Goal: Find specific page/section: Find specific page/section

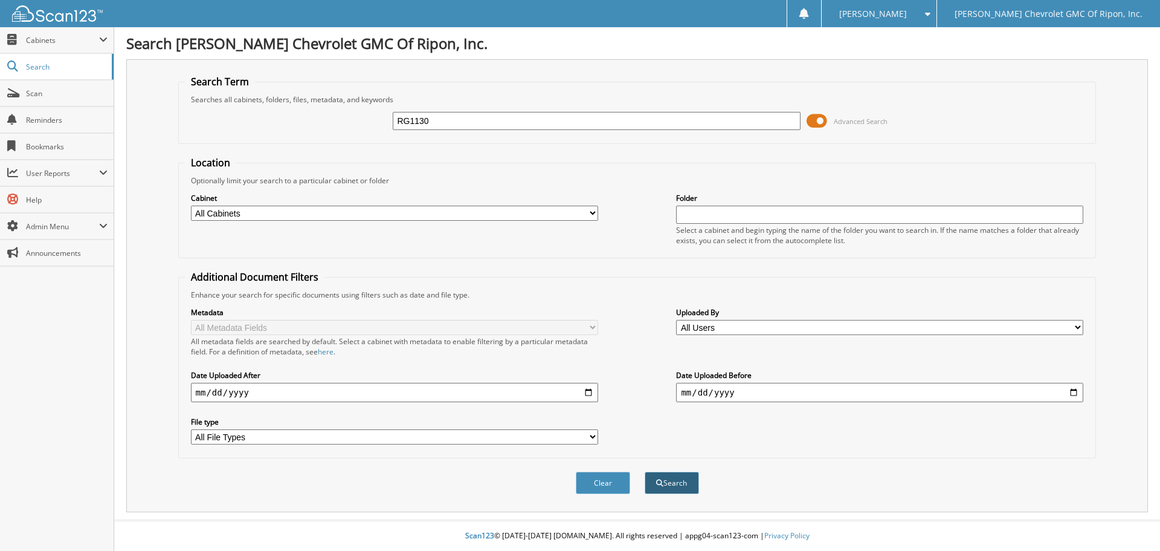
type input "RG1130"
click at [682, 477] on button "Search" at bounding box center [672, 482] width 54 height 22
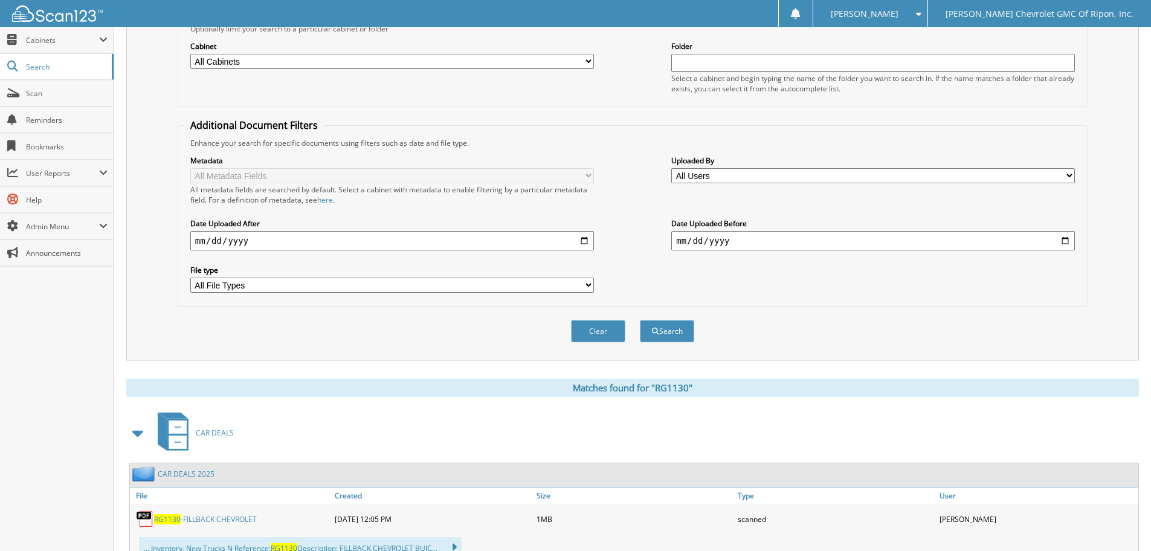
scroll to position [242, 0]
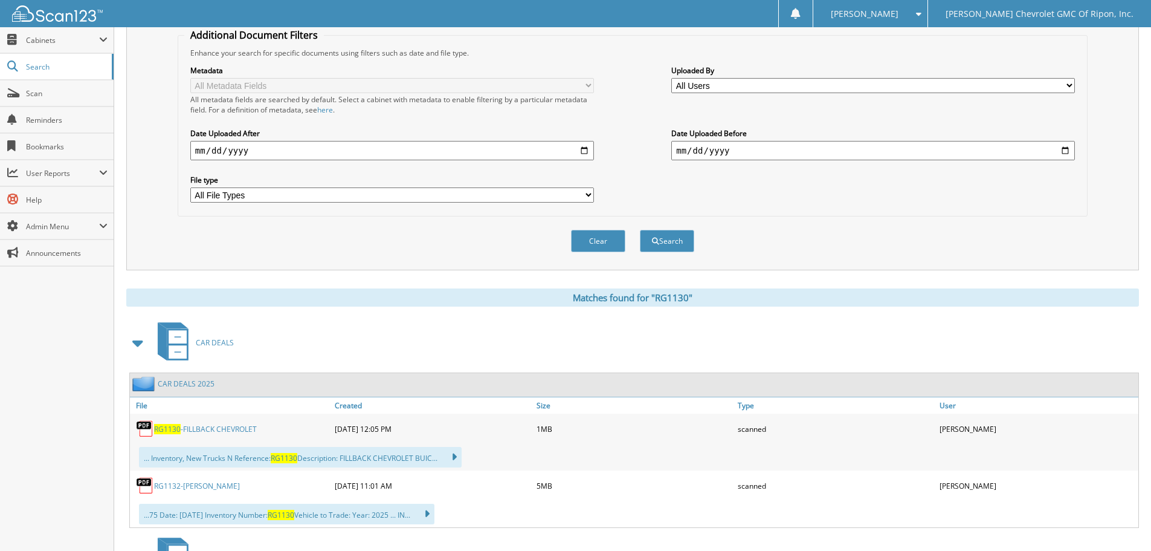
click at [204, 428] on link "RG1130 -FILLBACK CHEVROLET" at bounding box center [205, 429] width 103 height 10
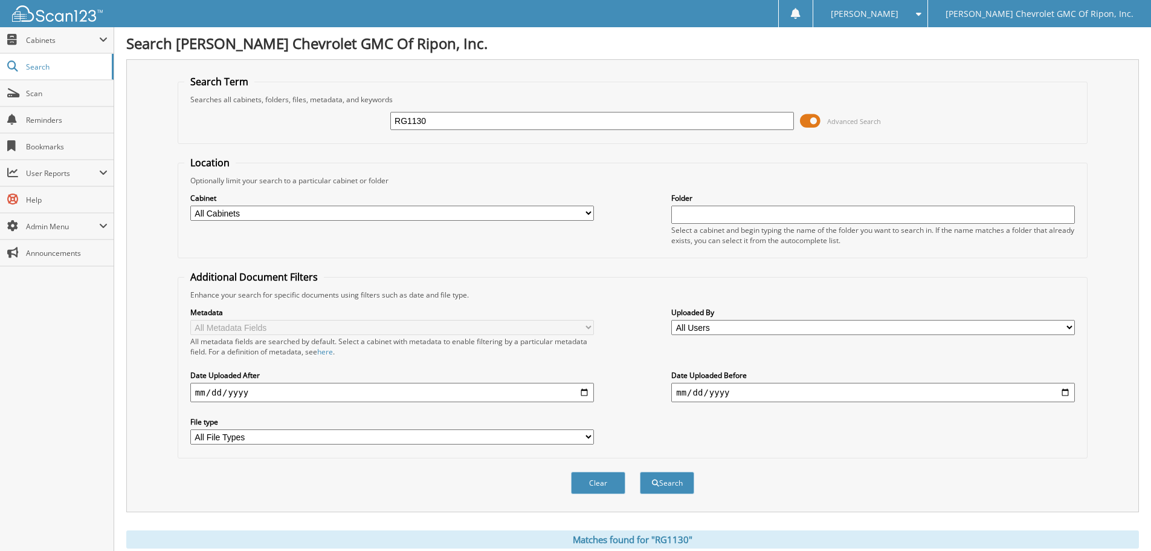
click at [473, 121] on input "RG1130" at bounding box center [592, 121] width 404 height 18
type input "RG1103"
click at [681, 480] on button "Search" at bounding box center [667, 482] width 54 height 22
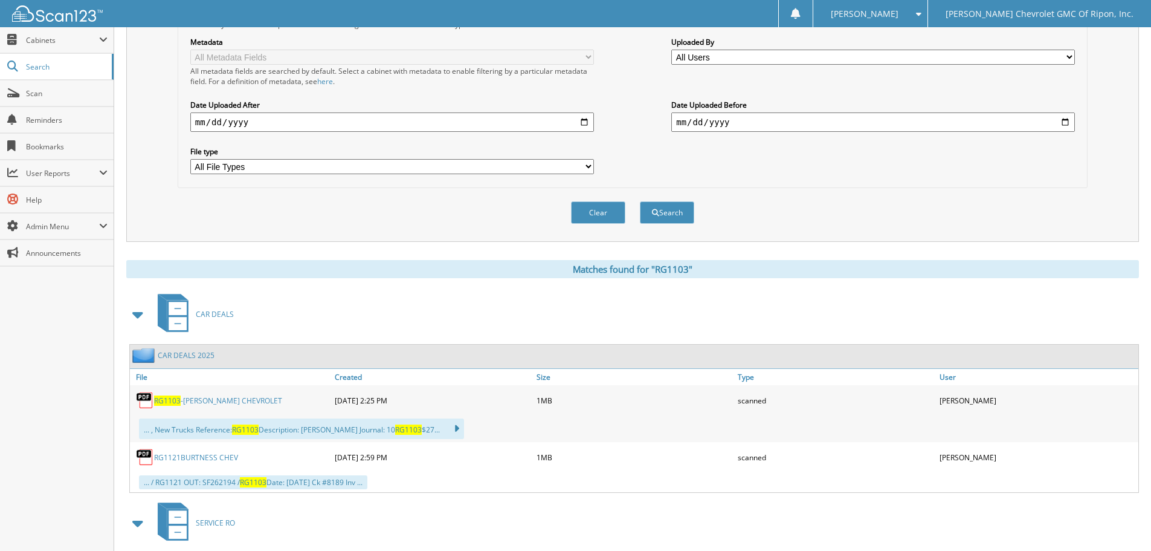
scroll to position [363, 0]
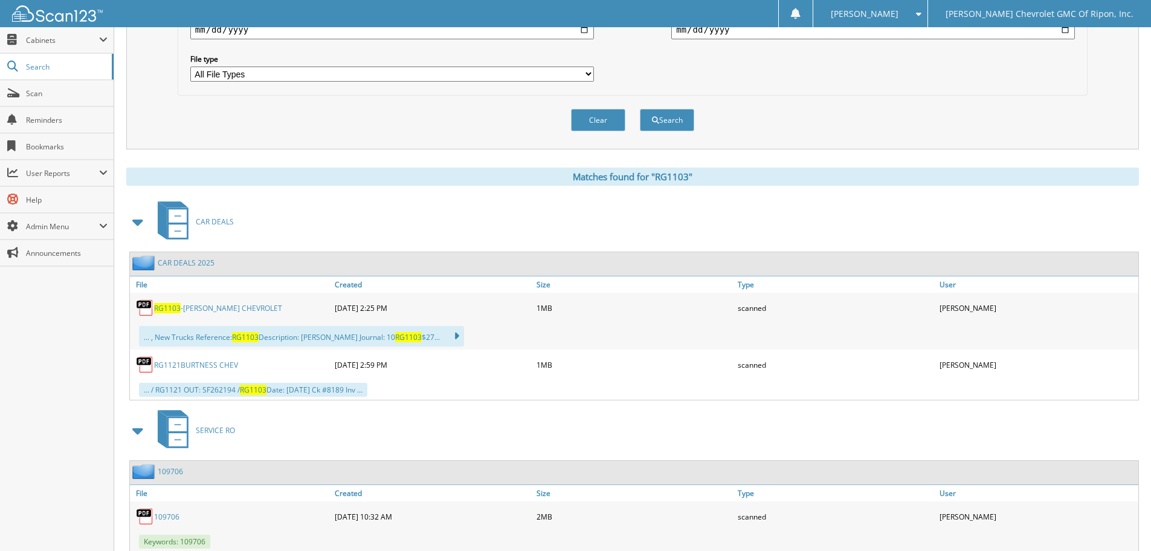
click at [214, 307] on link "RG1103 -[PERSON_NAME] CHEVROLET" at bounding box center [218, 308] width 128 height 10
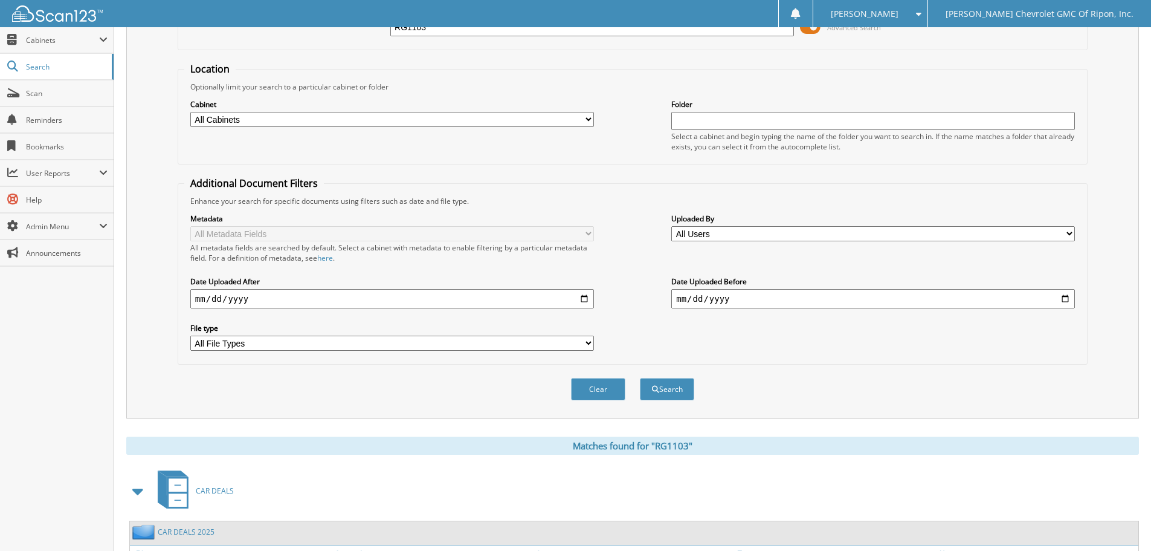
scroll to position [0, 0]
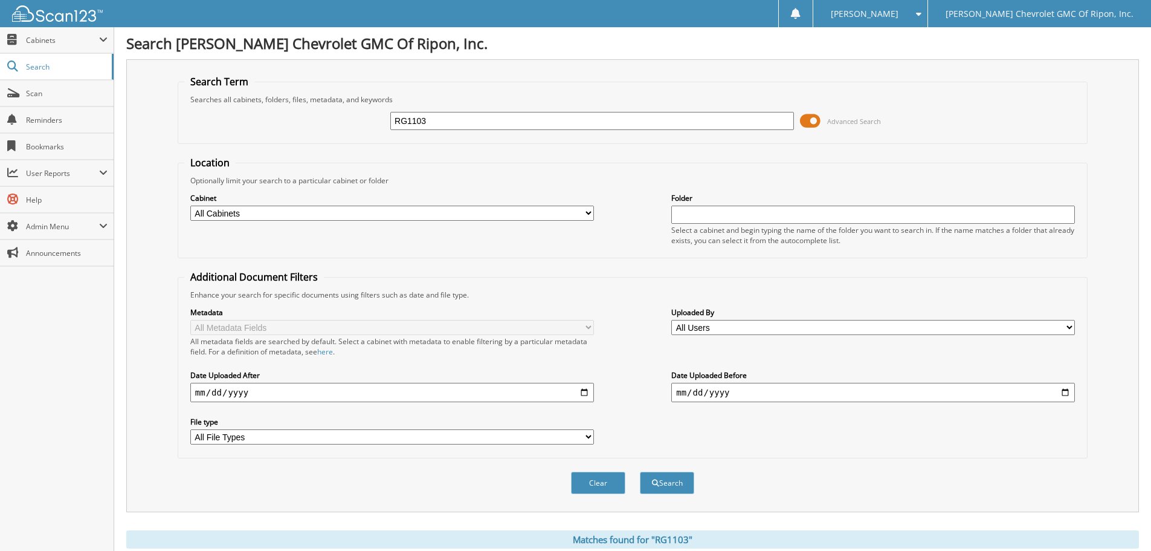
click at [496, 120] on input "RG1103" at bounding box center [592, 121] width 404 height 18
type input "R"
type input "RG1080"
click at [670, 479] on button "Search" at bounding box center [667, 482] width 54 height 22
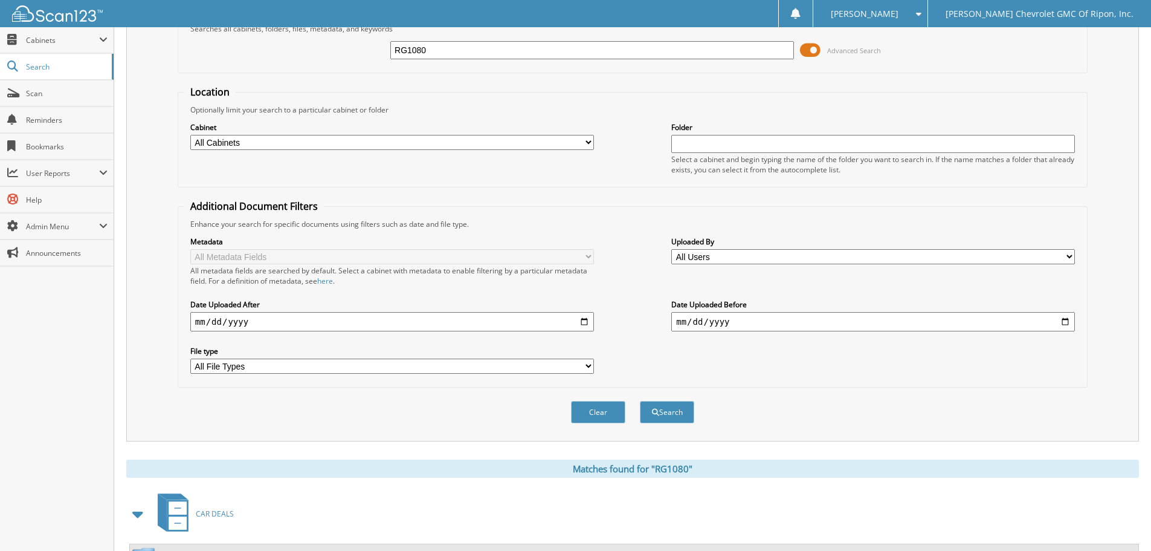
scroll to position [363, 0]
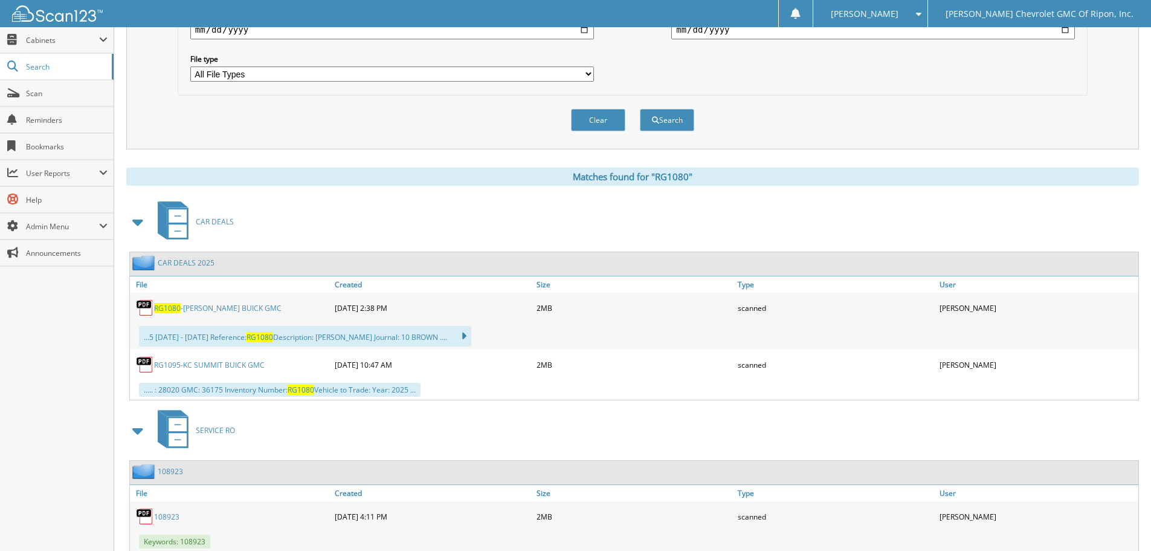
click at [166, 311] on span "RG1080" at bounding box center [167, 308] width 27 height 10
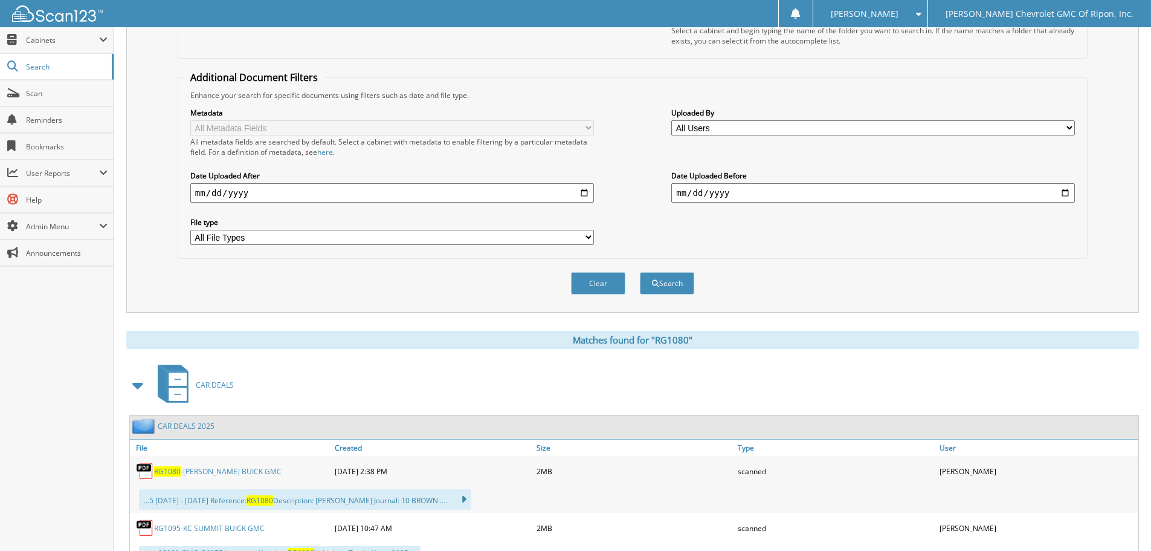
scroll to position [0, 0]
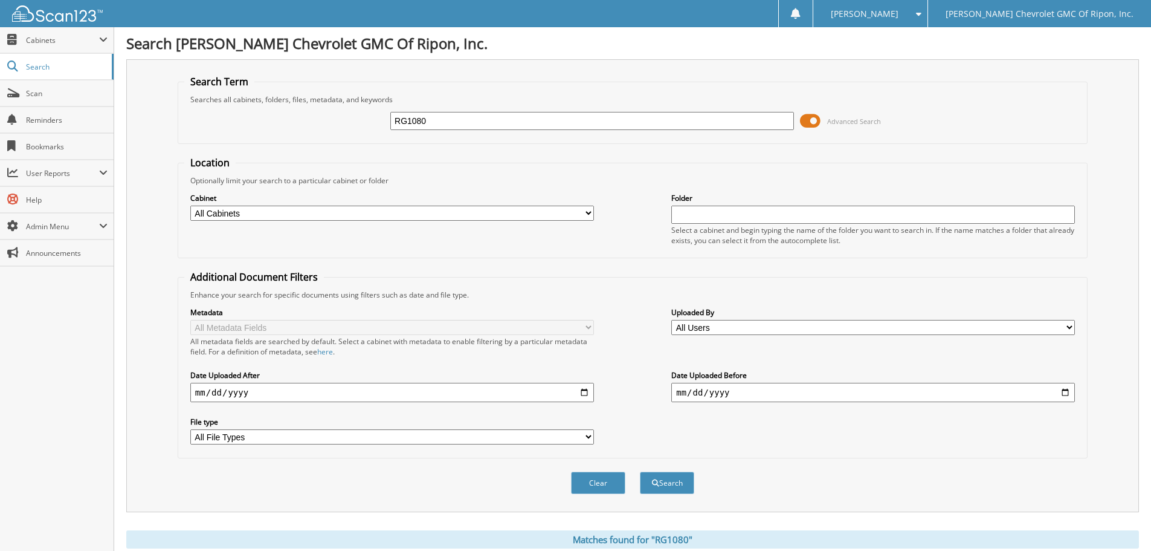
click at [434, 117] on input "RG1080" at bounding box center [592, 121] width 404 height 18
type input "RG1037"
click at [670, 483] on button "Search" at bounding box center [667, 482] width 54 height 22
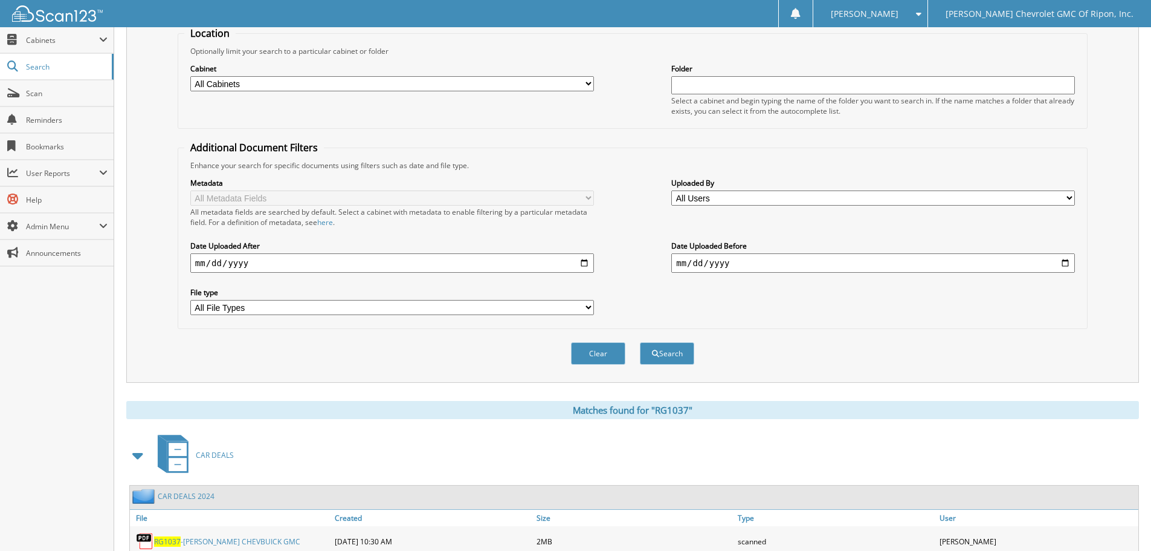
scroll to position [423, 0]
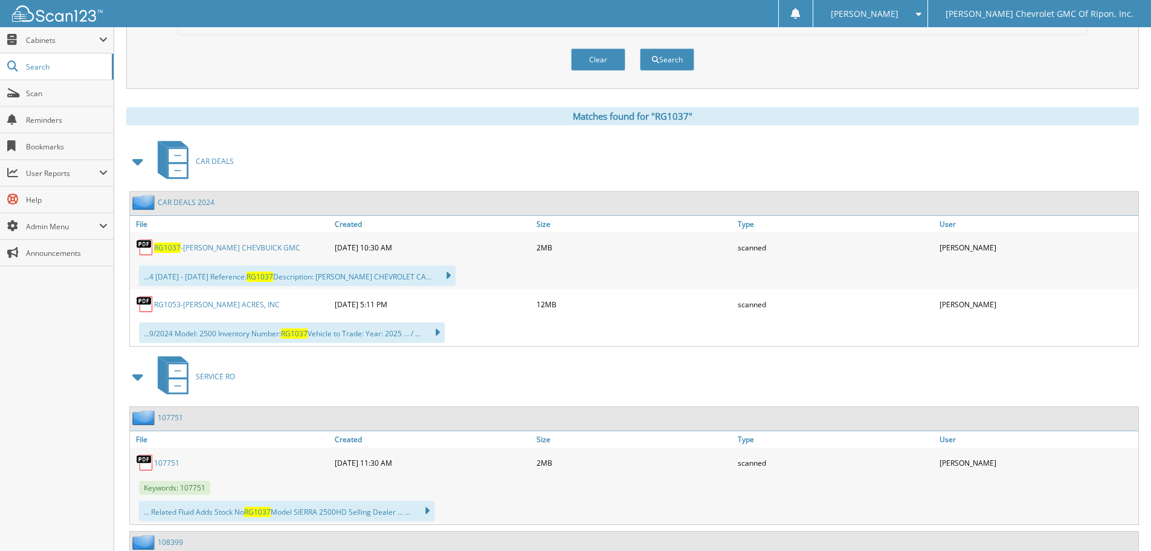
click at [239, 249] on link "RG1037 -[PERSON_NAME] CHEVBUICK GMC" at bounding box center [227, 247] width 146 height 10
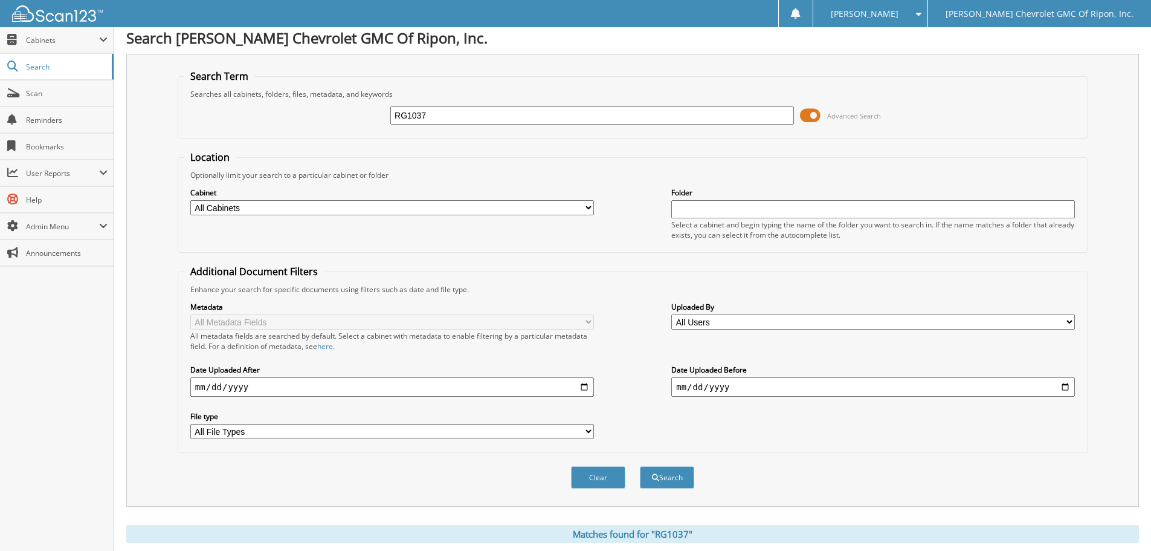
scroll to position [0, 0]
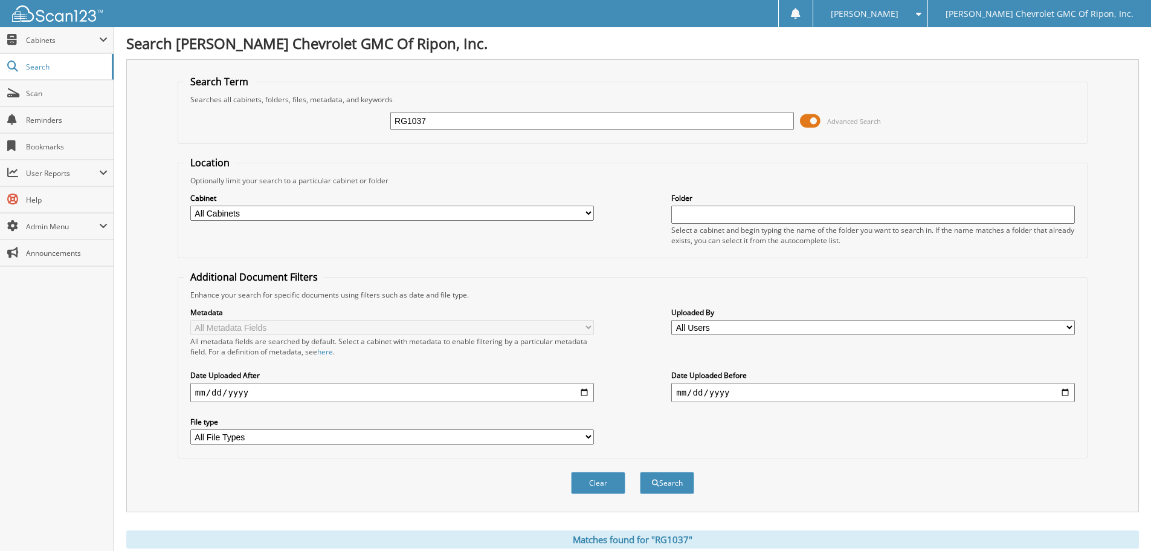
click at [432, 123] on input "RG1037" at bounding box center [592, 121] width 404 height 18
type input "RG1033"
click at [653, 486] on button "Search" at bounding box center [667, 482] width 54 height 22
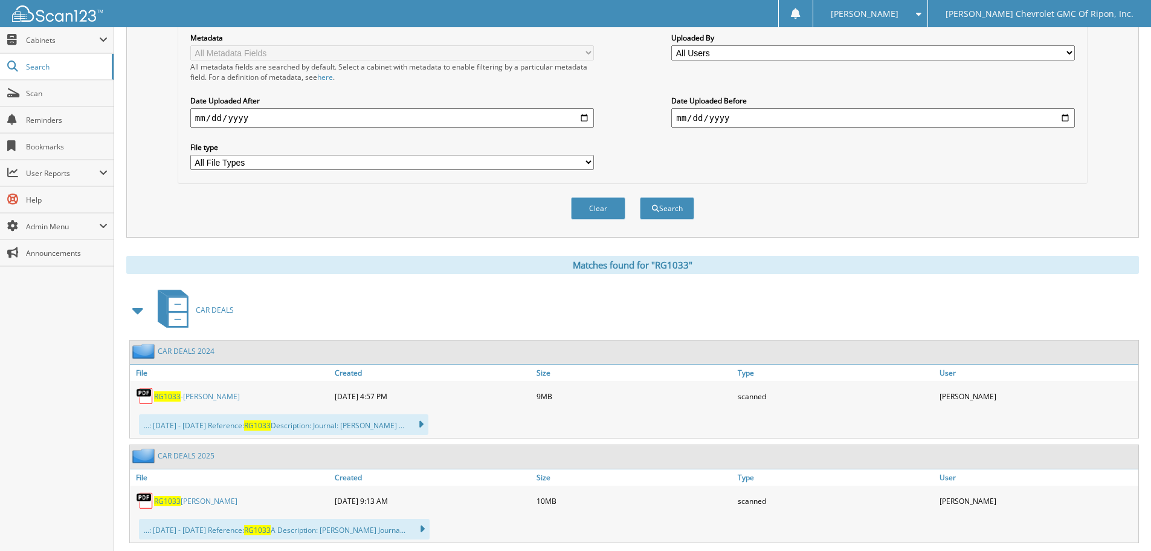
scroll to position [363, 0]
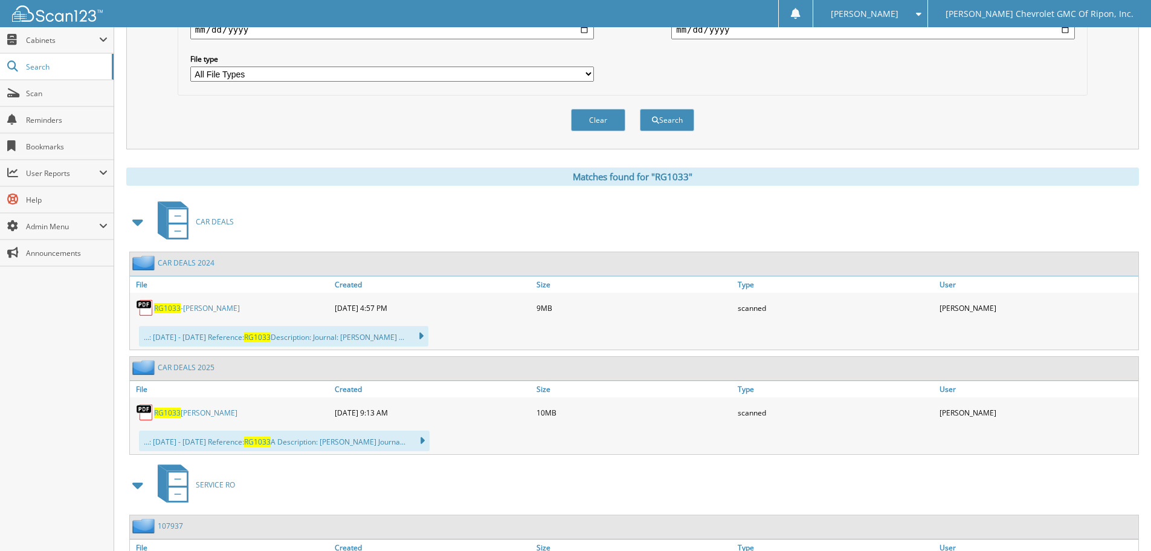
click at [172, 310] on span "RG1033" at bounding box center [167, 308] width 27 height 10
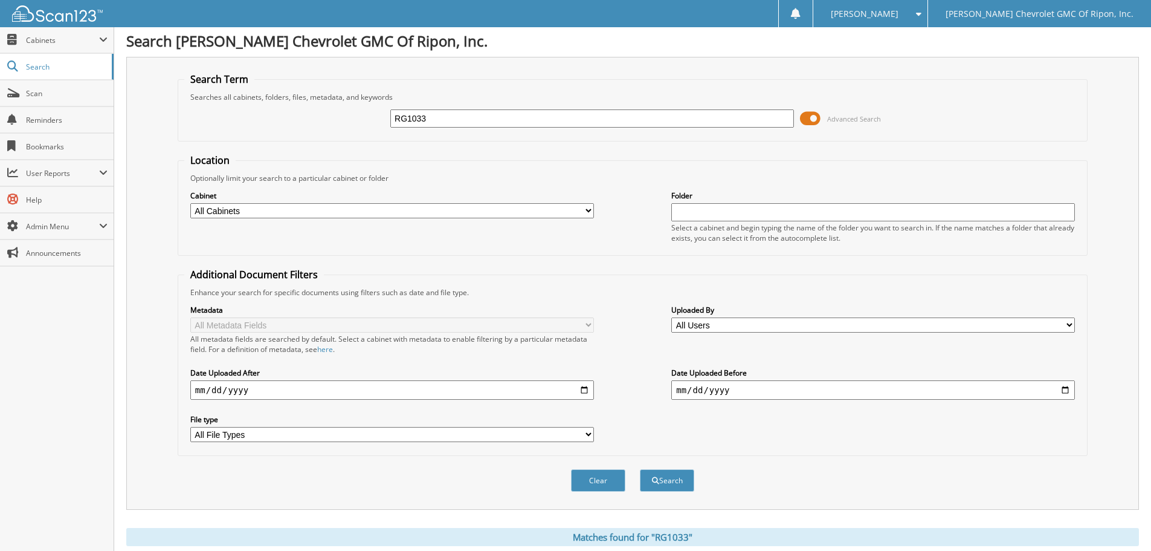
scroll to position [0, 0]
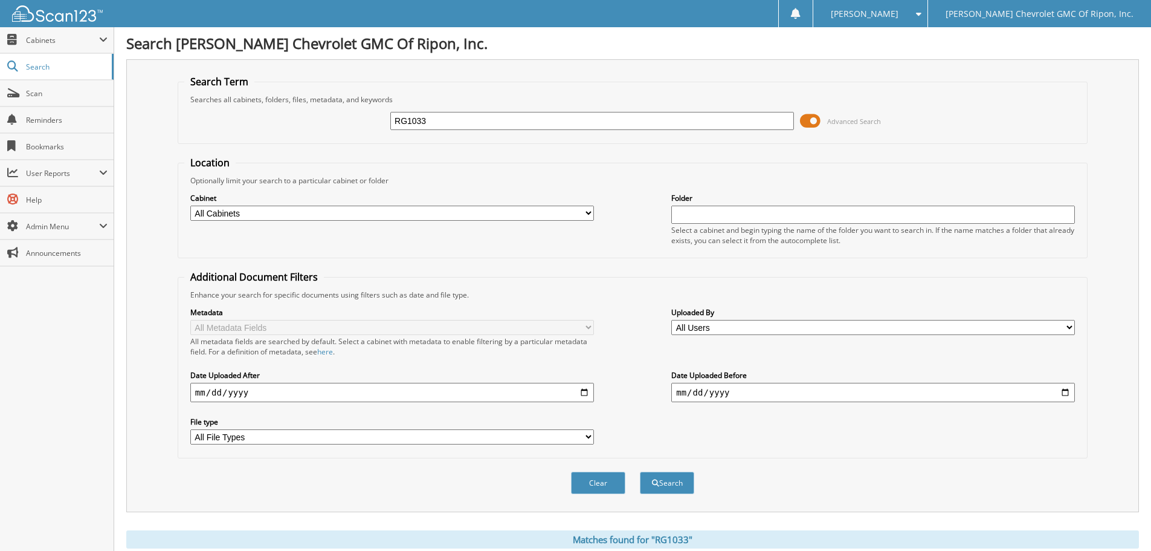
drag, startPoint x: 464, startPoint y: 121, endPoint x: 356, endPoint y: 106, distance: 109.2
click at [357, 115] on div "RG1033 Advanced Search" at bounding box center [632, 121] width 897 height 33
type input "RG538"
click at [664, 488] on button "Search" at bounding box center [667, 482] width 54 height 22
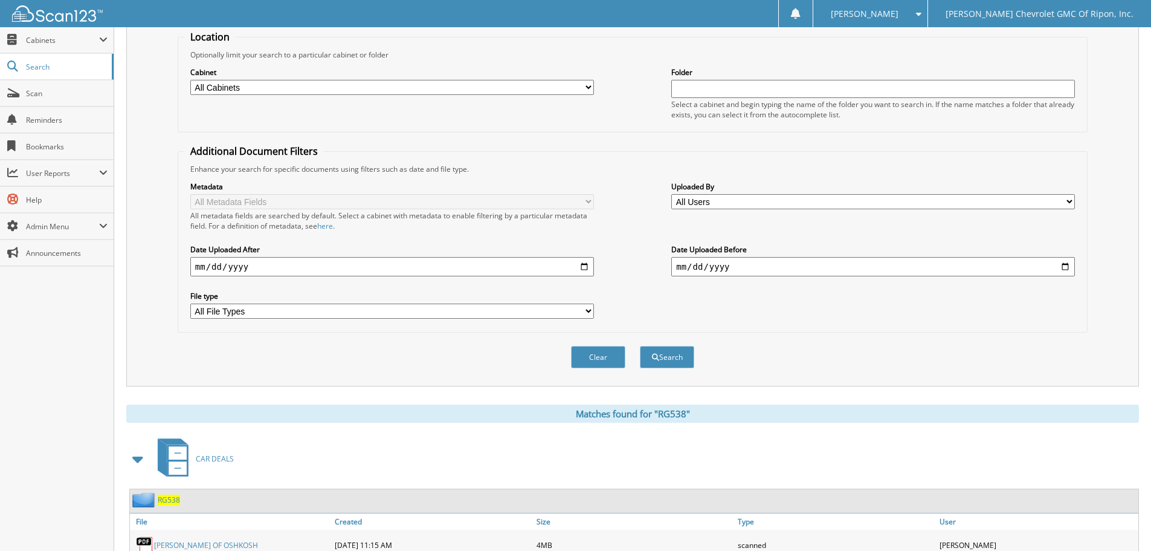
scroll to position [363, 0]
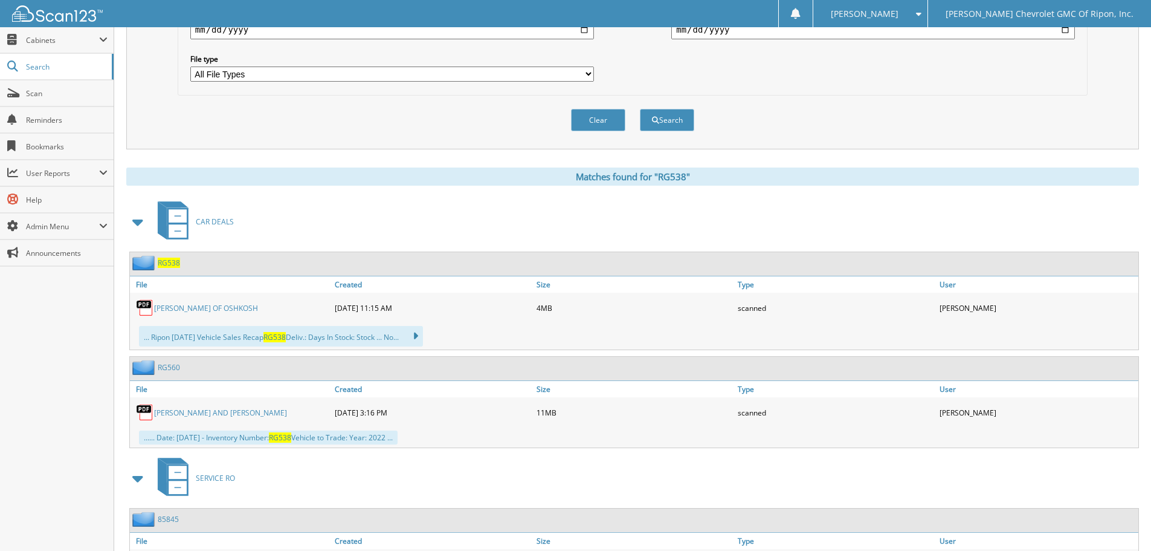
click at [181, 306] on link "BERGSTROM GM OF OSHKOSH" at bounding box center [206, 308] width 104 height 10
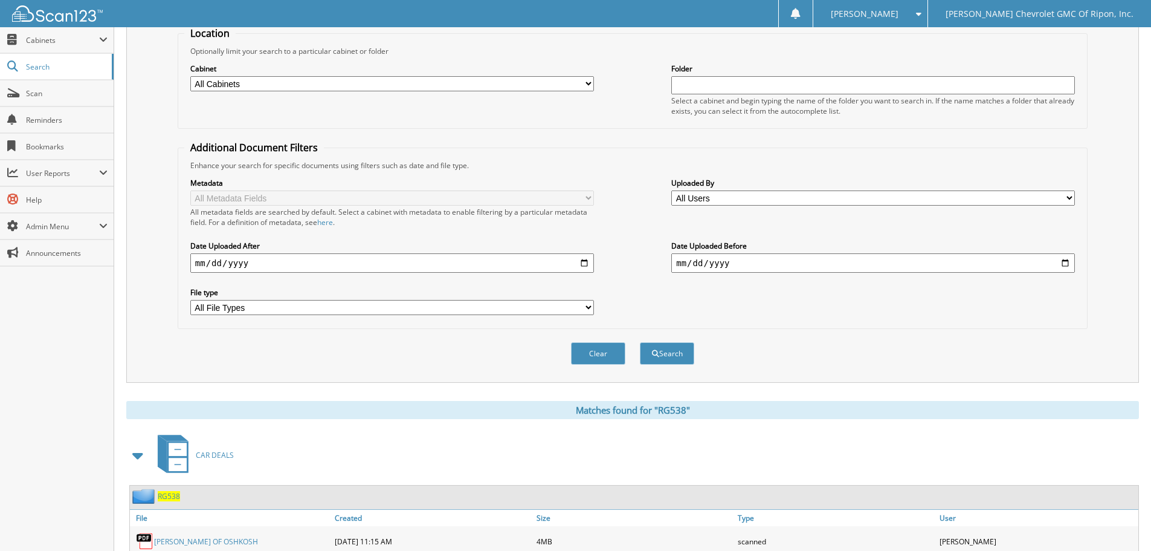
scroll to position [0, 0]
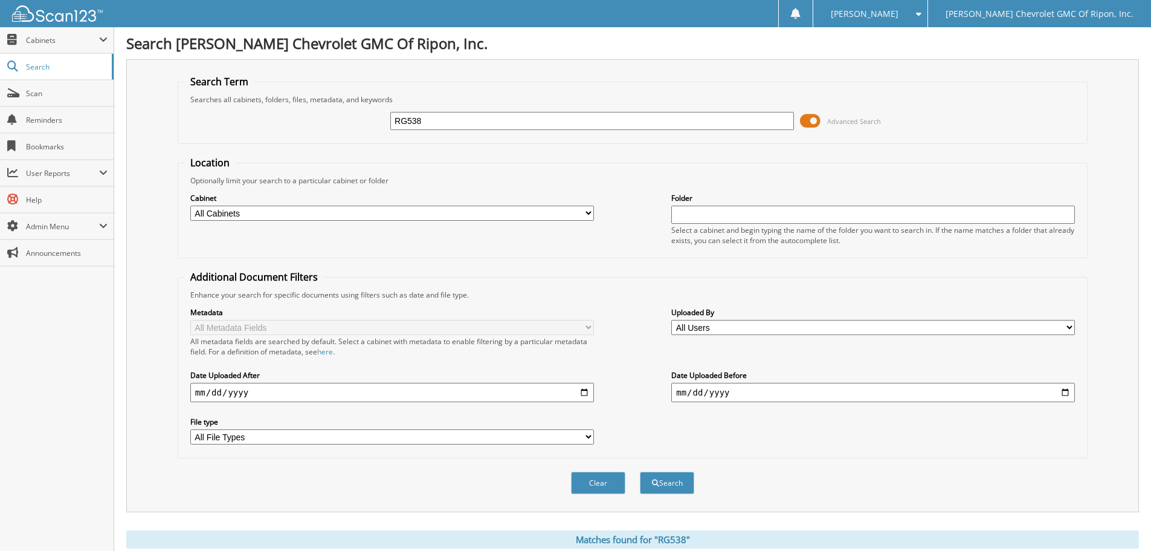
click at [443, 125] on input "RG538" at bounding box center [592, 121] width 404 height 18
type input "R"
type input "RG639"
click at [654, 480] on span "submit" at bounding box center [655, 482] width 7 height 7
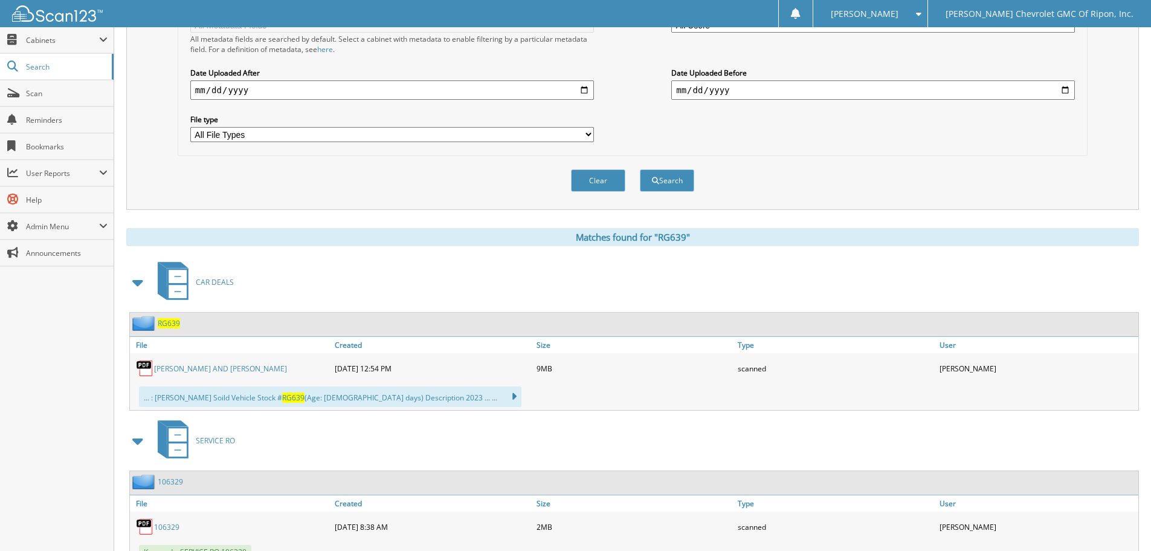
click at [193, 366] on link "[PERSON_NAME] AND [PERSON_NAME]" at bounding box center [220, 368] width 133 height 10
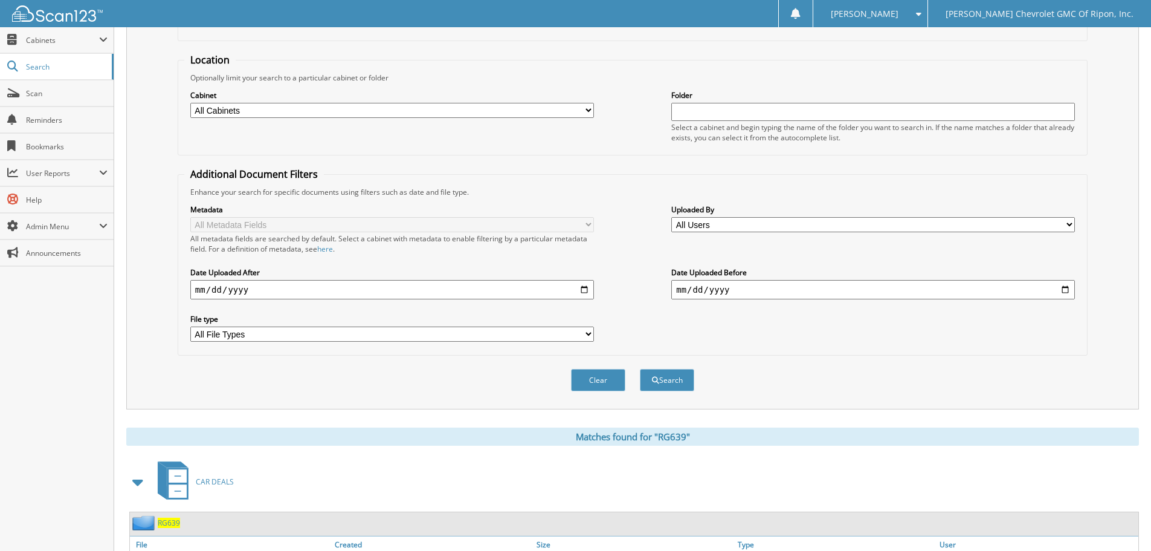
scroll to position [0, 0]
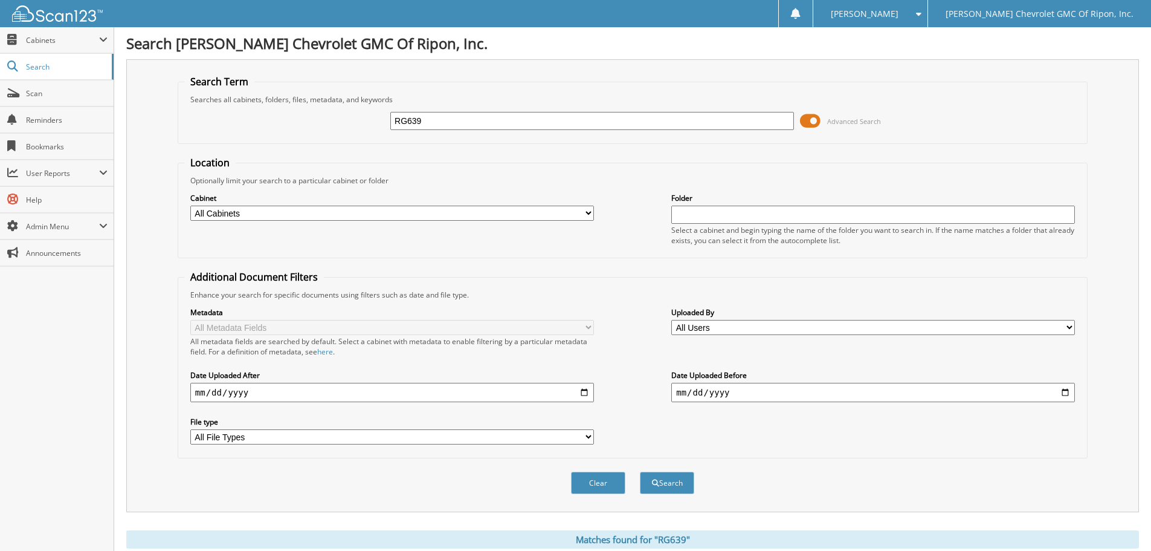
drag, startPoint x: 434, startPoint y: 122, endPoint x: 441, endPoint y: 121, distance: 6.7
click at [434, 123] on input "RG639" at bounding box center [592, 121] width 404 height 18
type input "R"
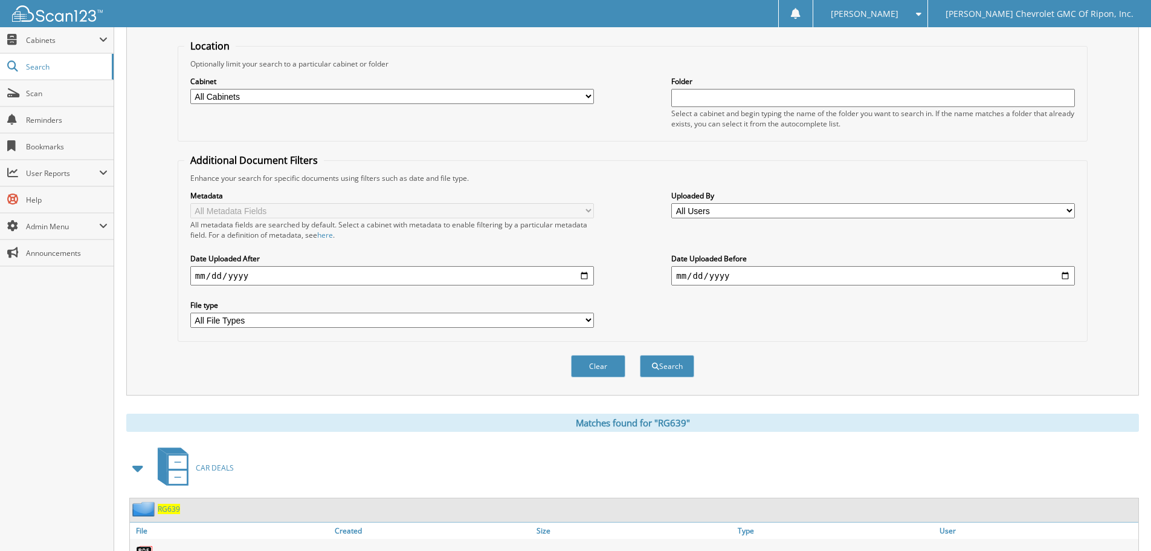
scroll to position [363, 0]
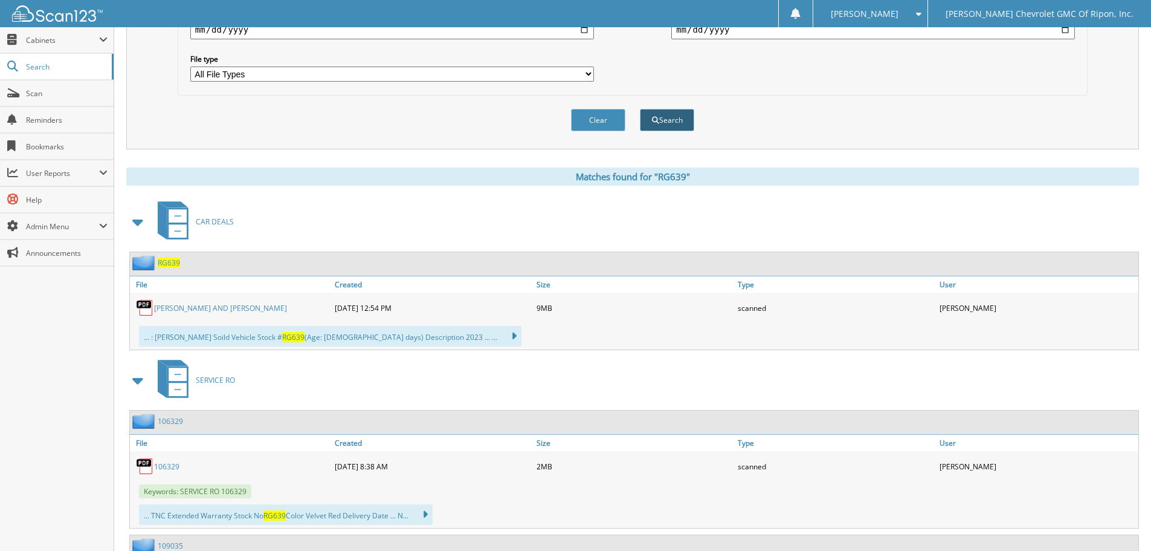
type input "RG600"
click at [685, 115] on button "Search" at bounding box center [667, 120] width 54 height 22
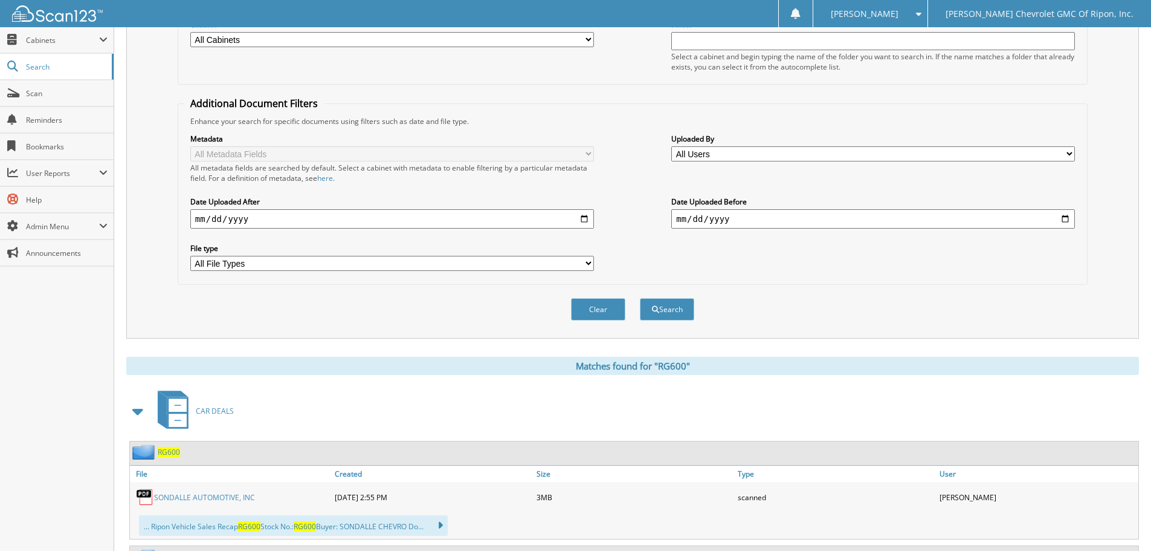
scroll to position [363, 0]
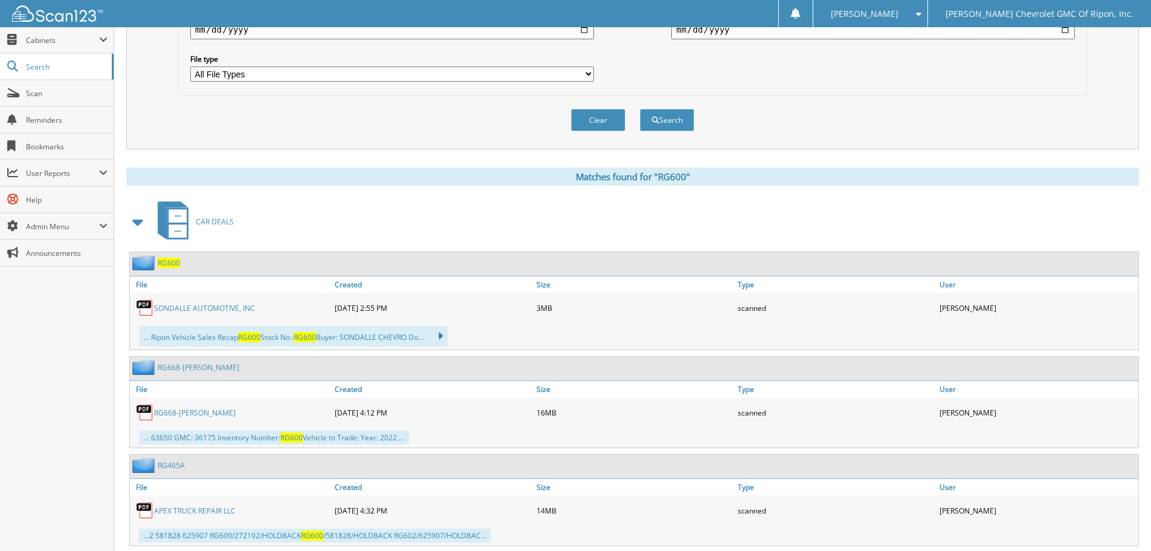
click at [166, 311] on link "SONDALLE AUTOMOTIVE, INC" at bounding box center [204, 308] width 101 height 10
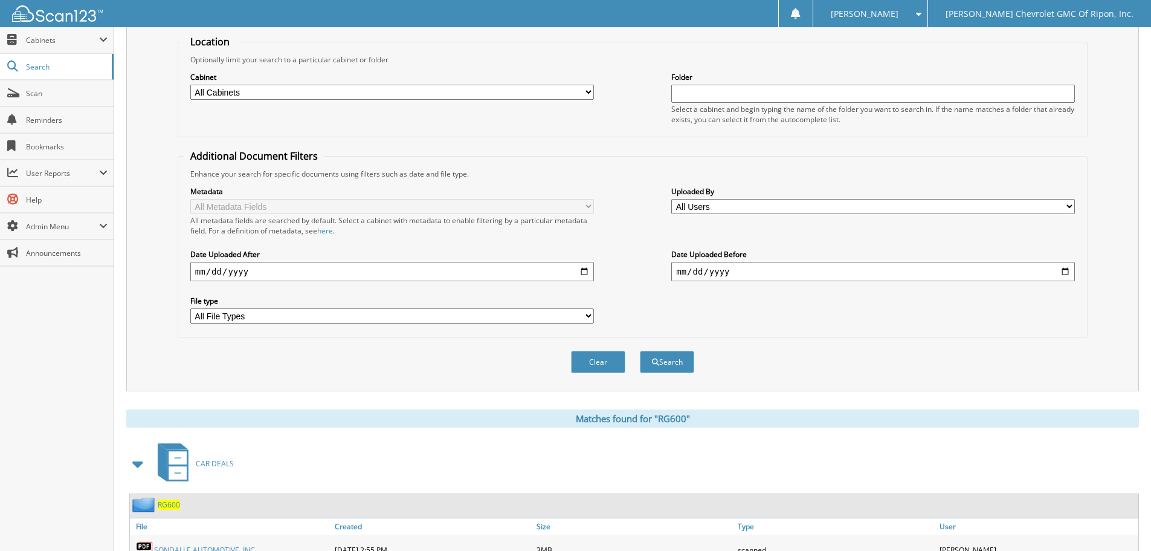
scroll to position [0, 0]
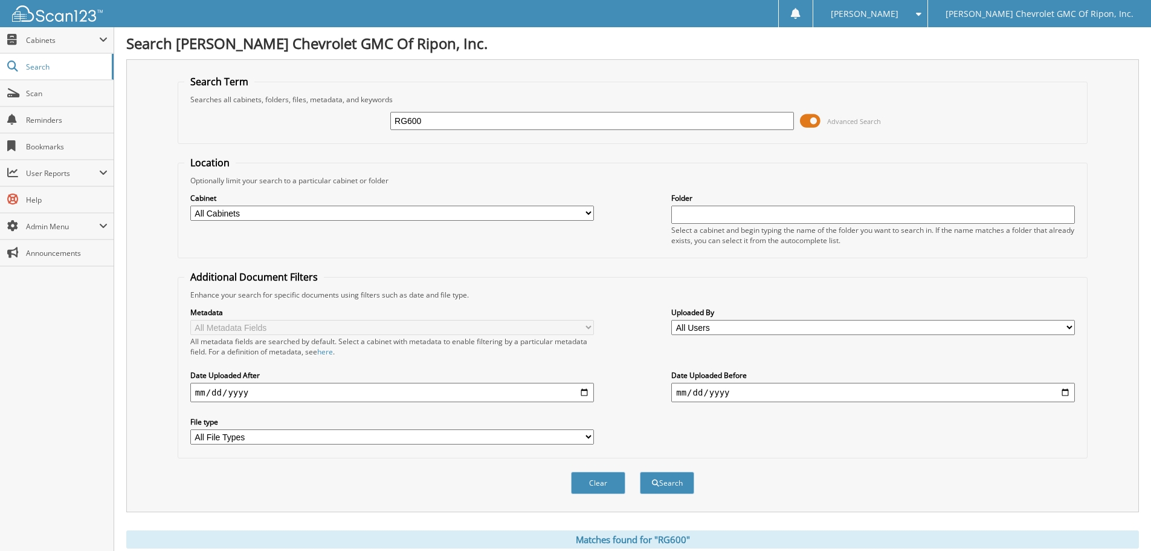
click at [436, 122] on input "RG600" at bounding box center [592, 121] width 404 height 18
type input "RG636"
click at [651, 488] on button "Search" at bounding box center [667, 482] width 54 height 22
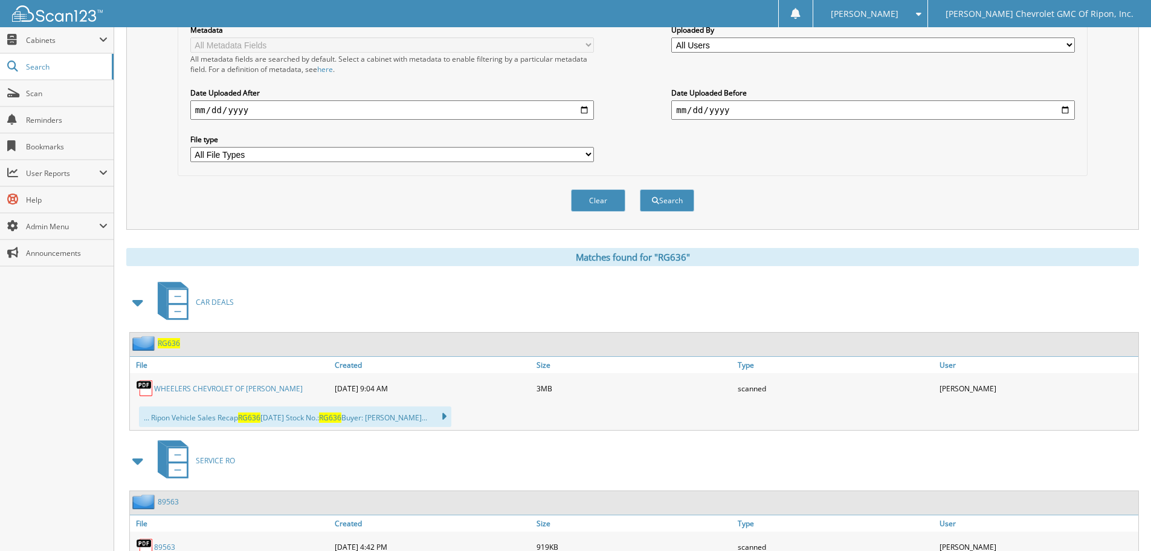
scroll to position [363, 0]
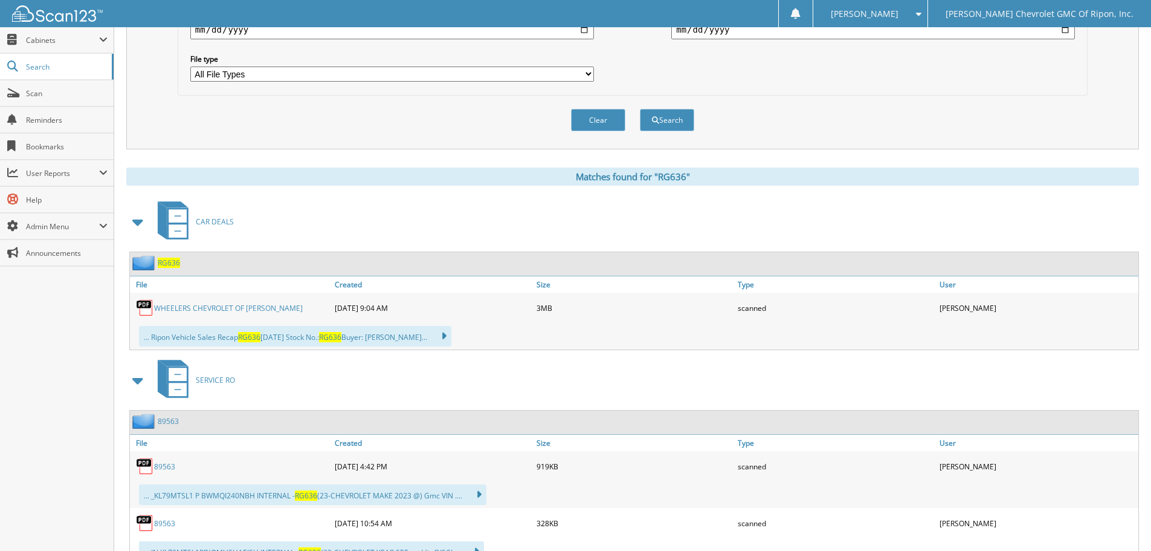
click at [198, 309] on link "WHEELERS CHEVROLET OF MERRILL" at bounding box center [228, 308] width 149 height 10
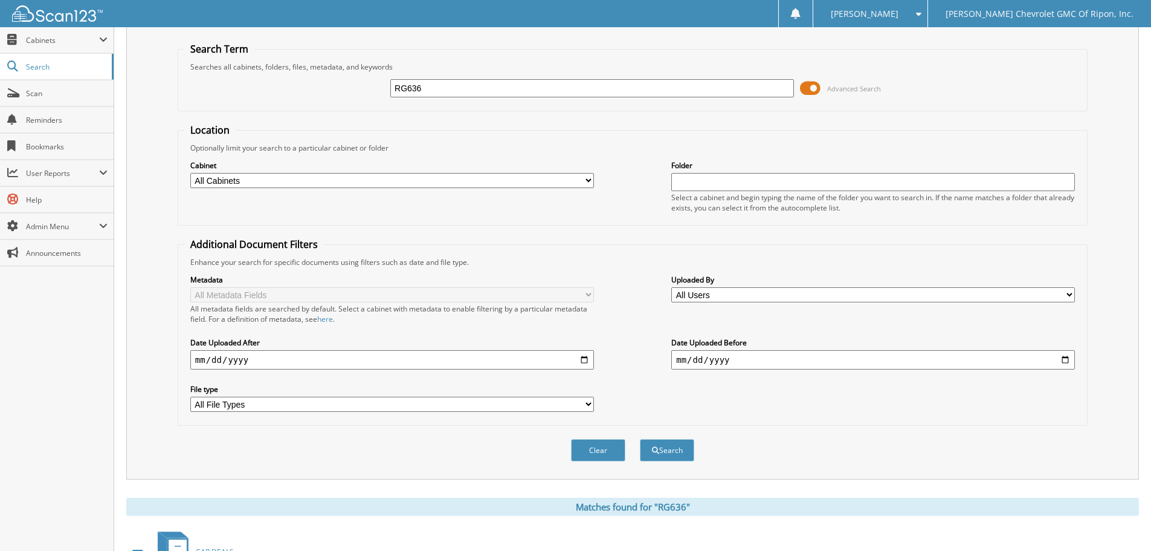
scroll to position [0, 0]
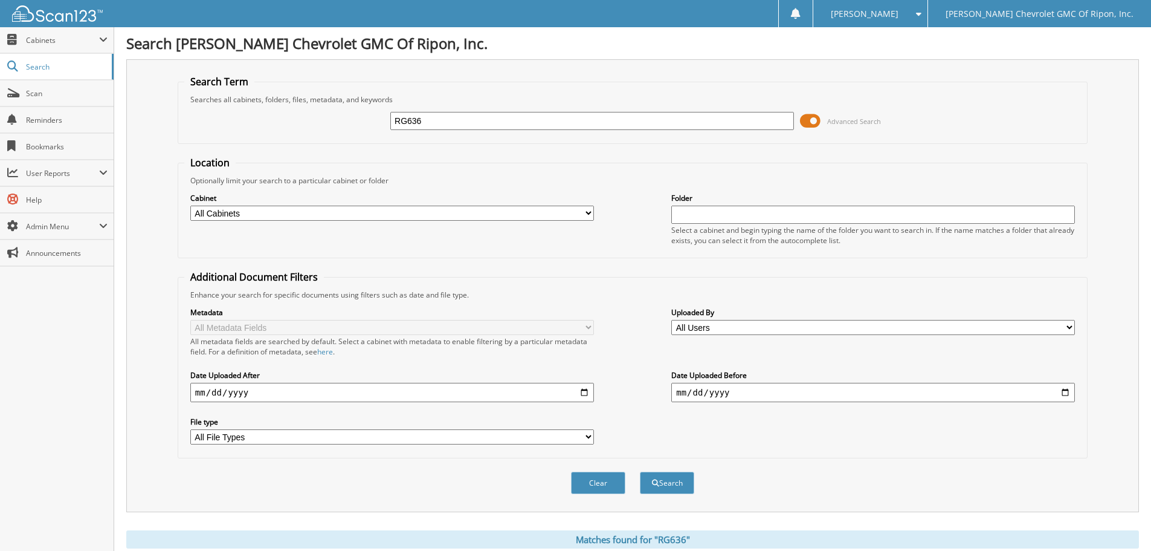
drag, startPoint x: 431, startPoint y: 117, endPoint x: 429, endPoint y: 111, distance: 6.5
click at [427, 118] on input "RG636" at bounding box center [592, 121] width 404 height 18
type input "R"
type input "RG751"
click at [676, 483] on button "Search" at bounding box center [667, 482] width 54 height 22
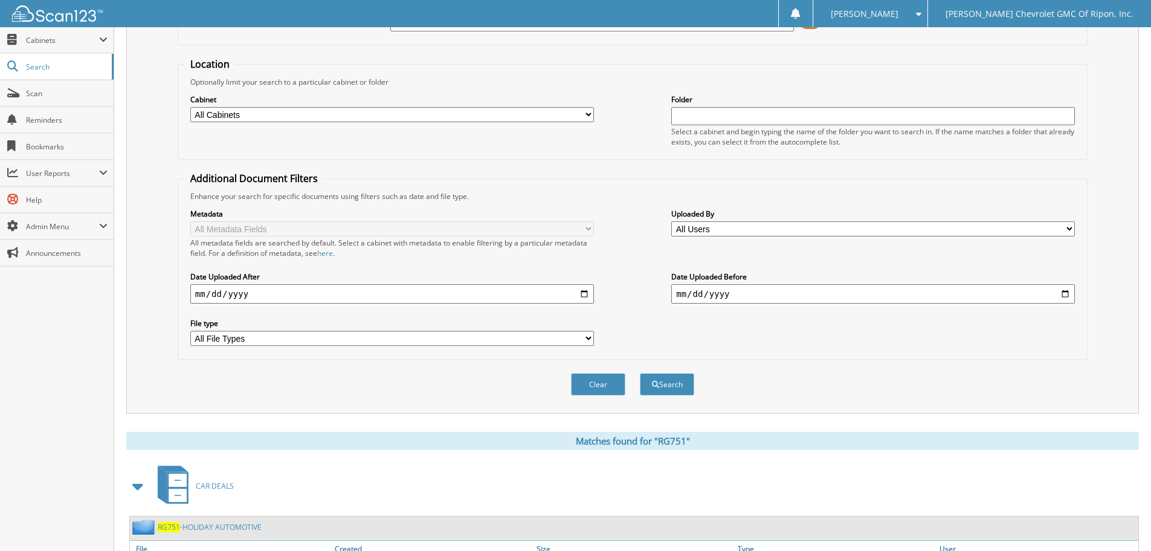
scroll to position [302, 0]
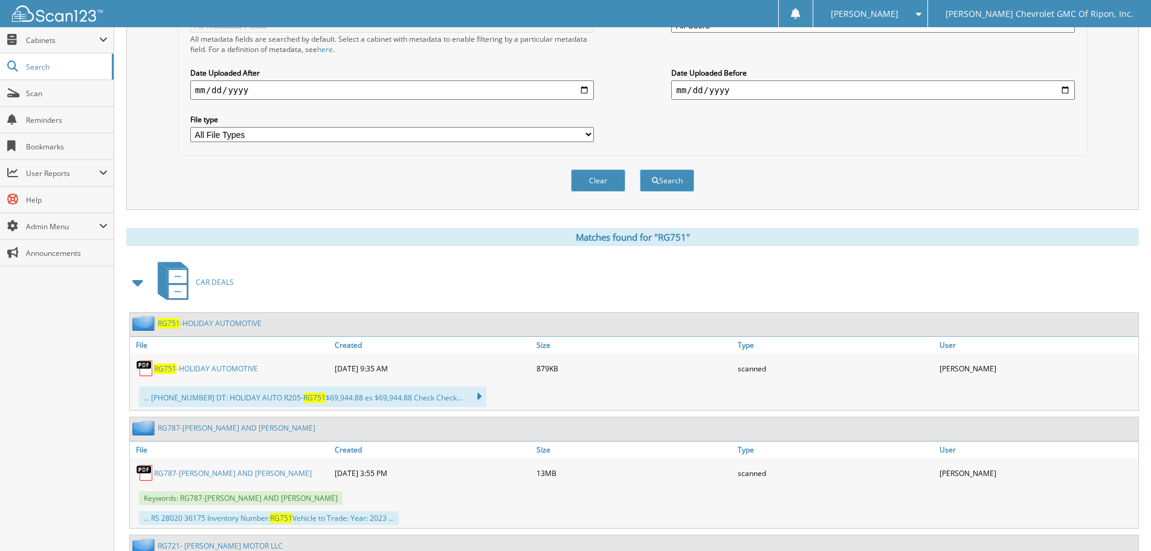
click at [183, 369] on link "RG751 -HOLIDAY AUTOMOTIVE" at bounding box center [206, 368] width 104 height 10
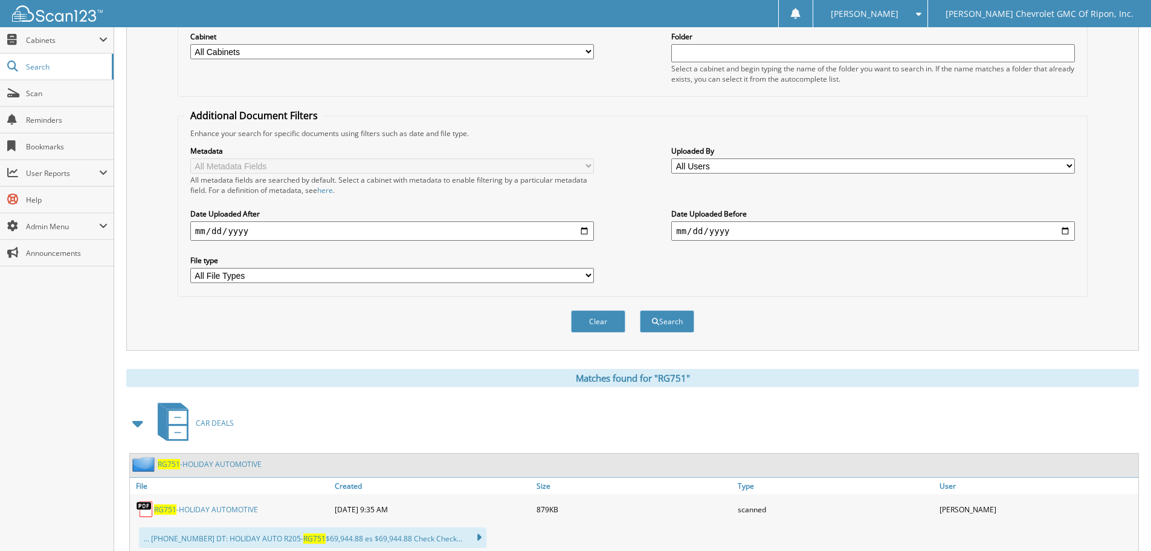
scroll to position [0, 0]
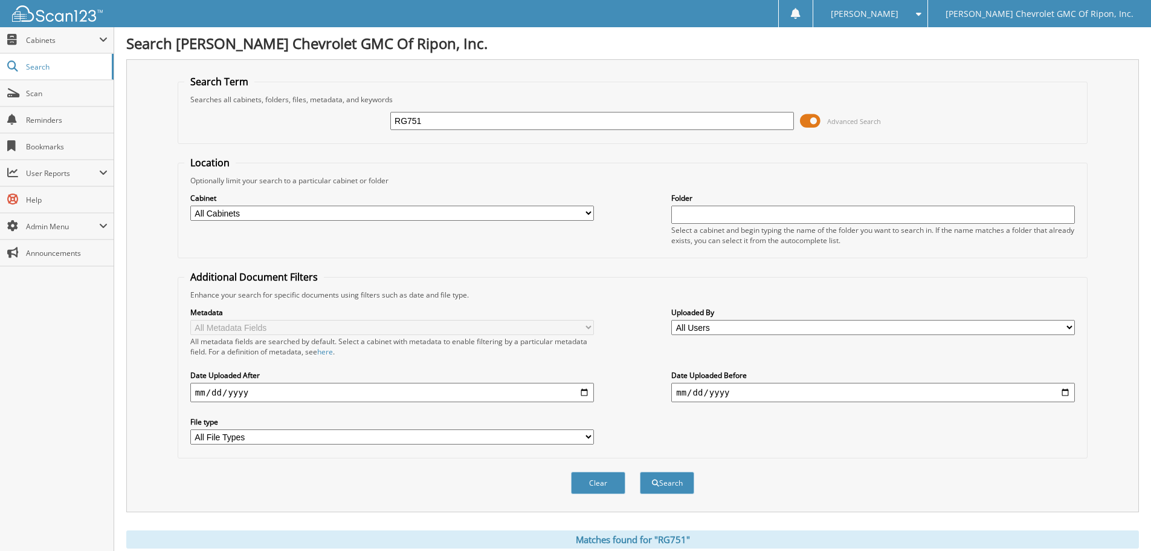
click at [439, 114] on input "RG751" at bounding box center [592, 121] width 404 height 18
type input "RG840"
click at [679, 484] on button "Search" at bounding box center [667, 482] width 54 height 22
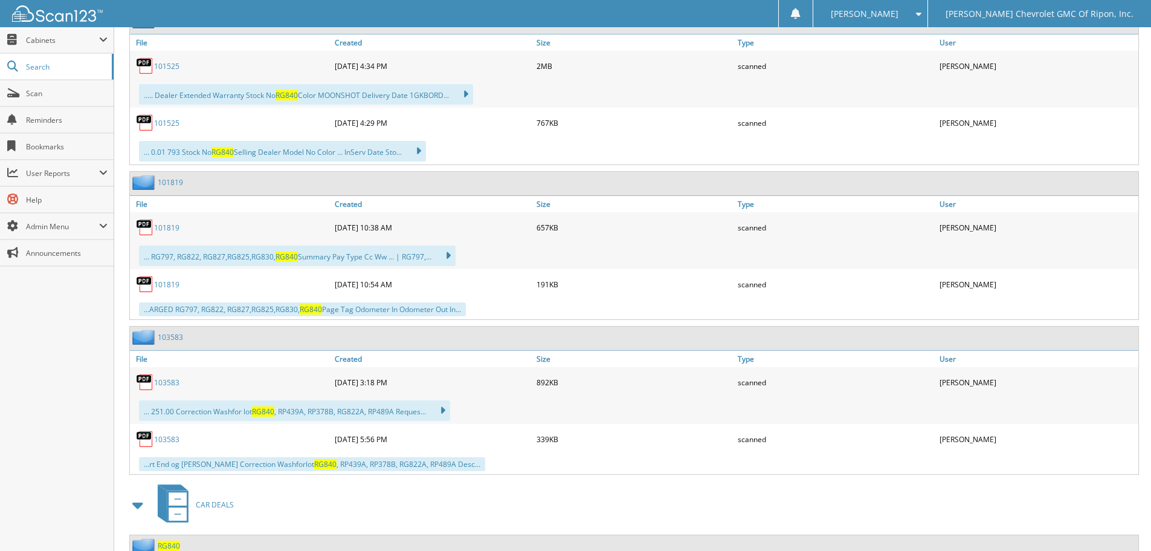
scroll to position [846, 0]
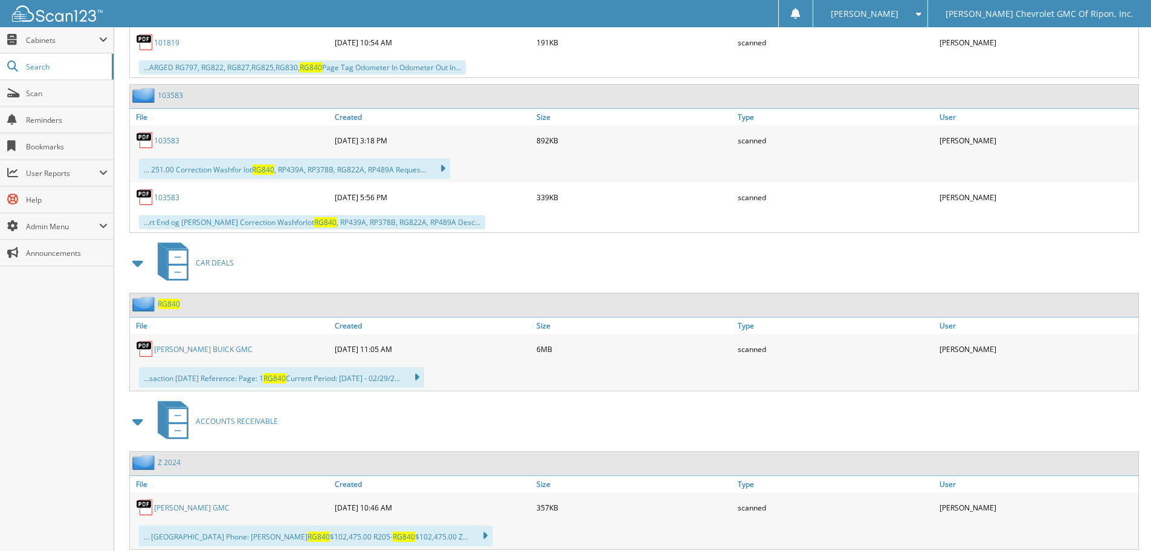
click at [188, 350] on link "[PERSON_NAME] BUICK GMC" at bounding box center [203, 349] width 98 height 10
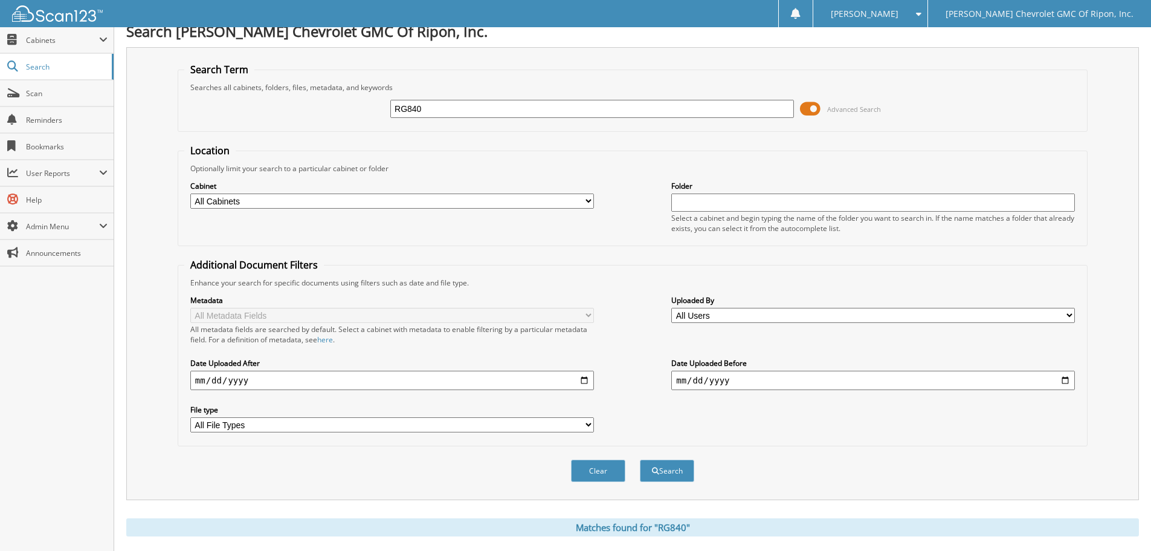
scroll to position [0, 0]
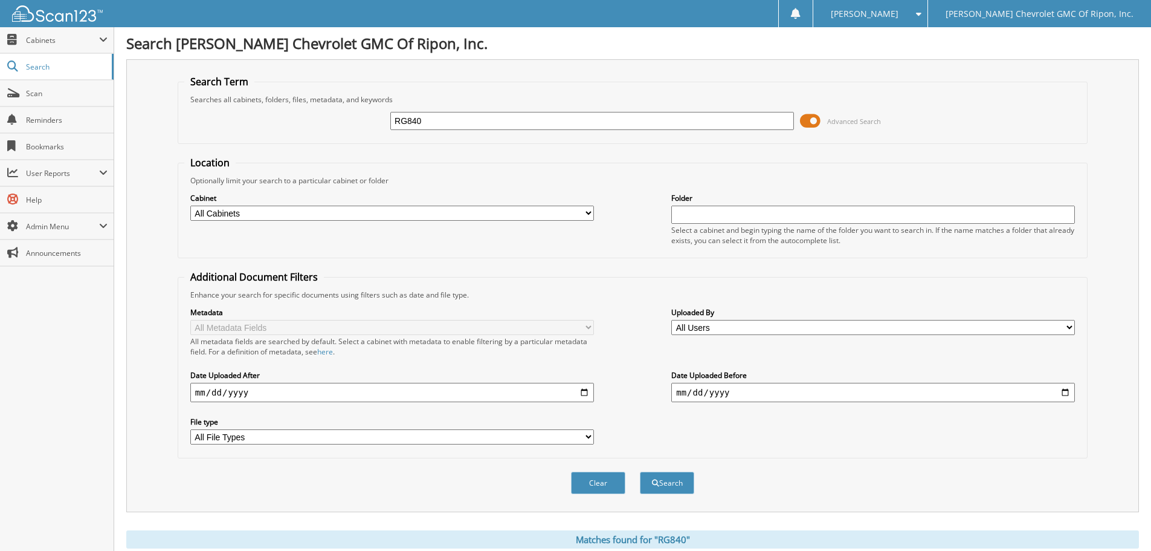
click at [454, 111] on div "RG840" at bounding box center [592, 121] width 404 height 21
type input "RG901"
click at [657, 480] on span "submit" at bounding box center [655, 482] width 7 height 7
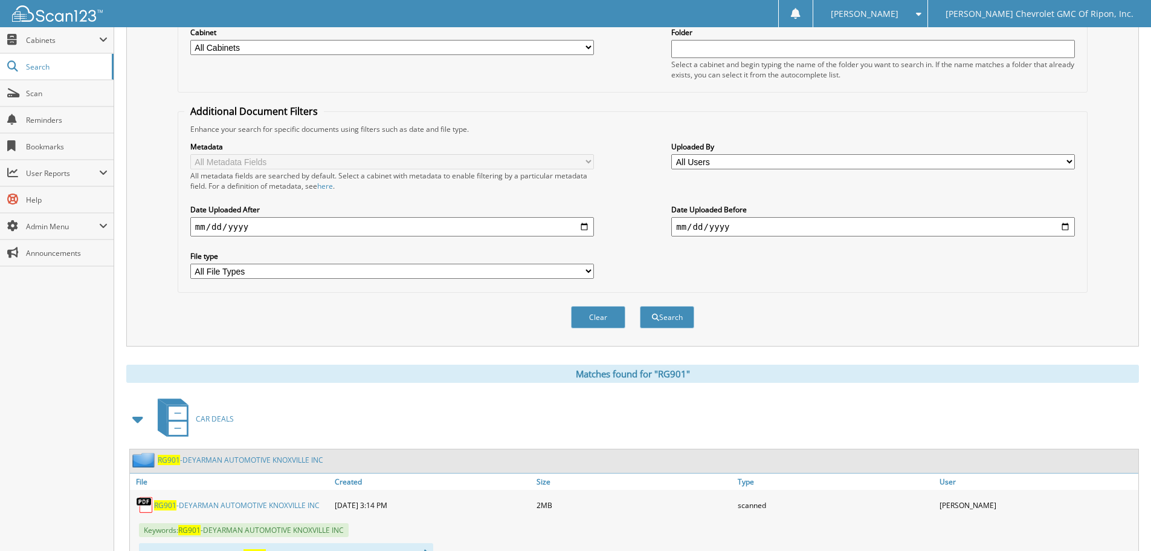
scroll to position [363, 0]
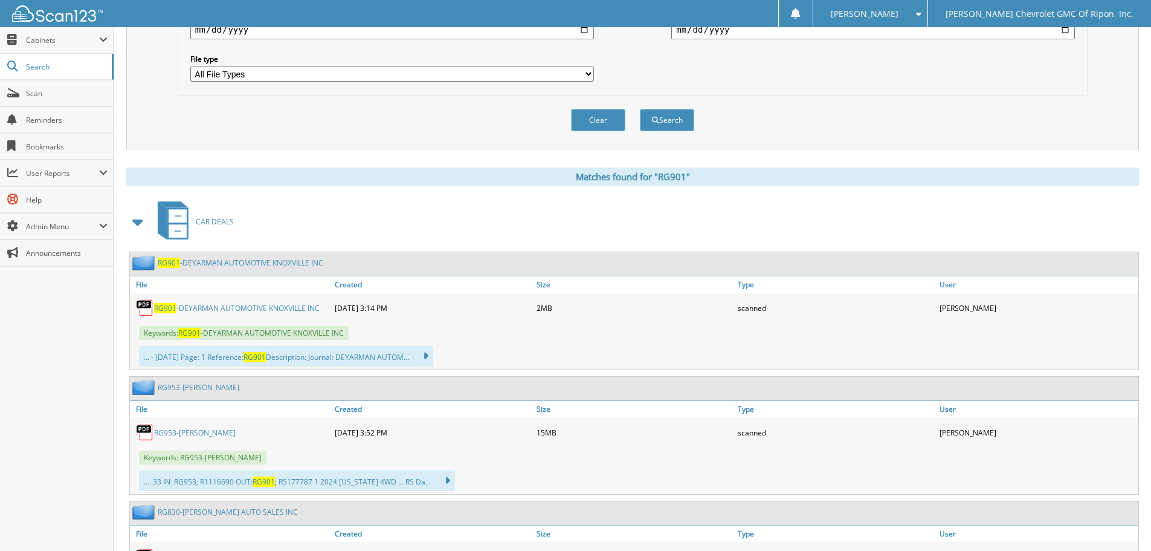
click at [202, 310] on link "RG901 -DEYARMAN AUTOMOTIVE KNOXVILLE INC" at bounding box center [237, 308] width 166 height 10
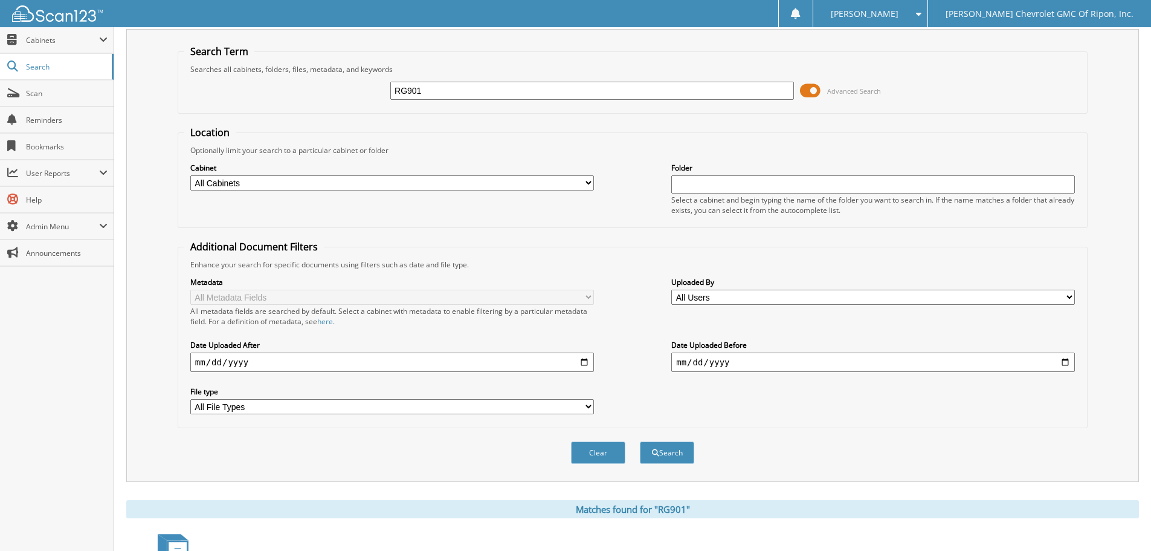
scroll to position [0, 0]
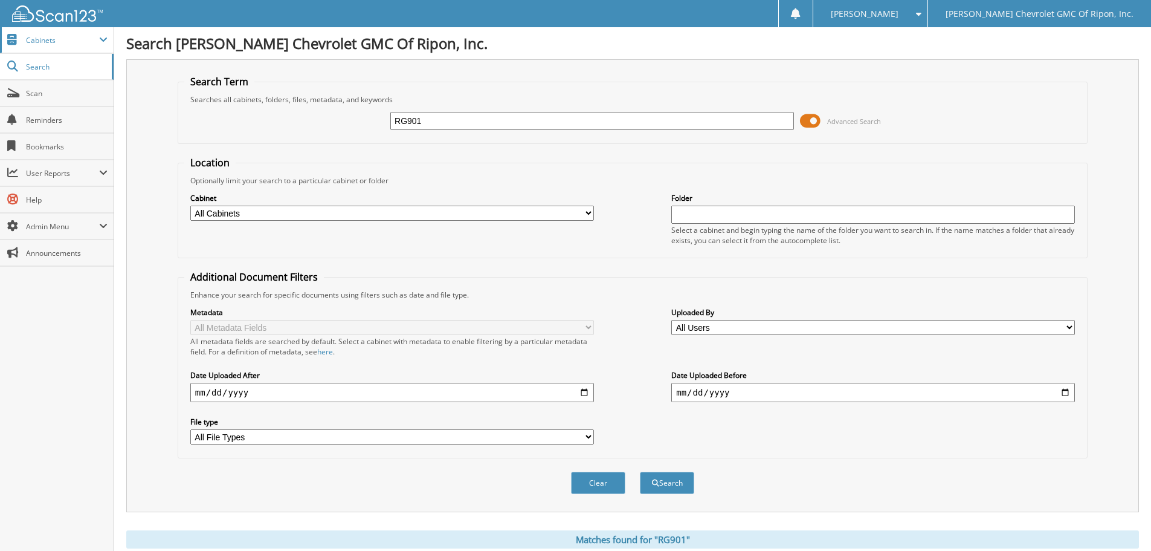
click at [53, 41] on span "Cabinets" at bounding box center [62, 40] width 73 height 10
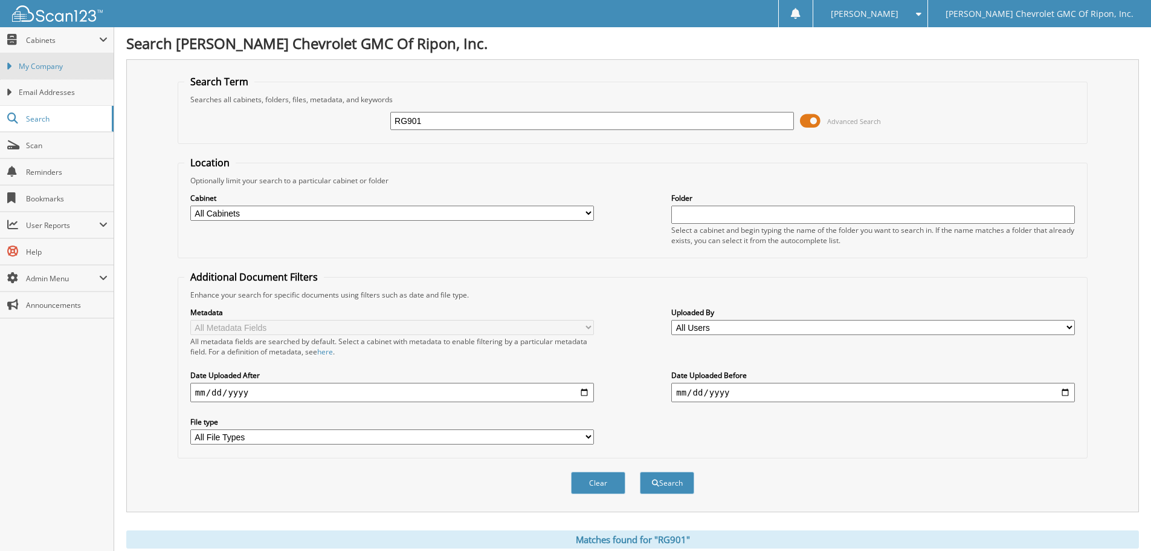
click at [40, 62] on span "My Company" at bounding box center [63, 66] width 89 height 11
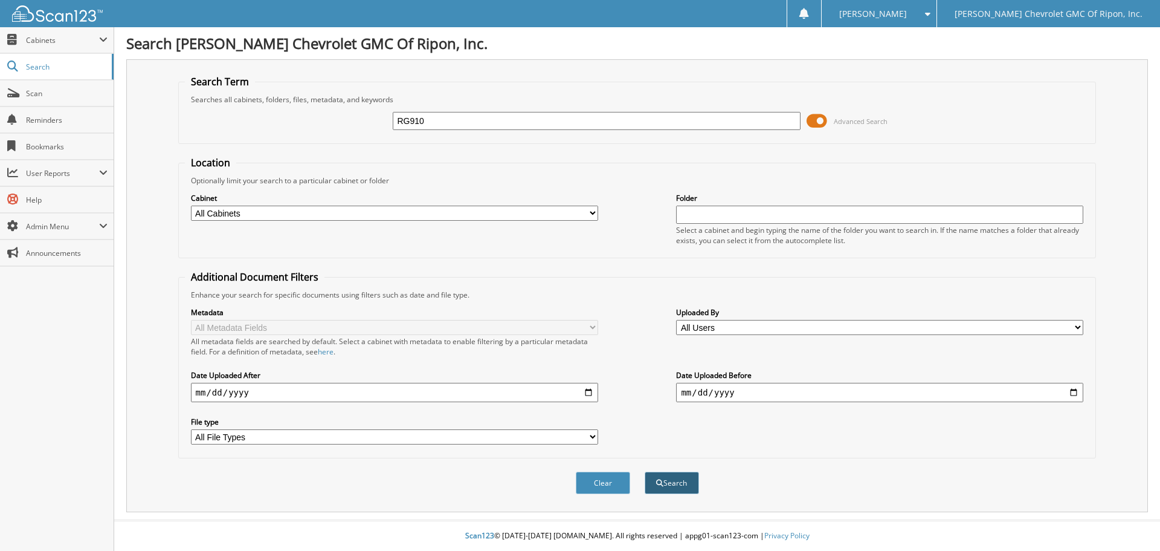
type input "RG910"
click at [686, 485] on button "Search" at bounding box center [672, 482] width 54 height 22
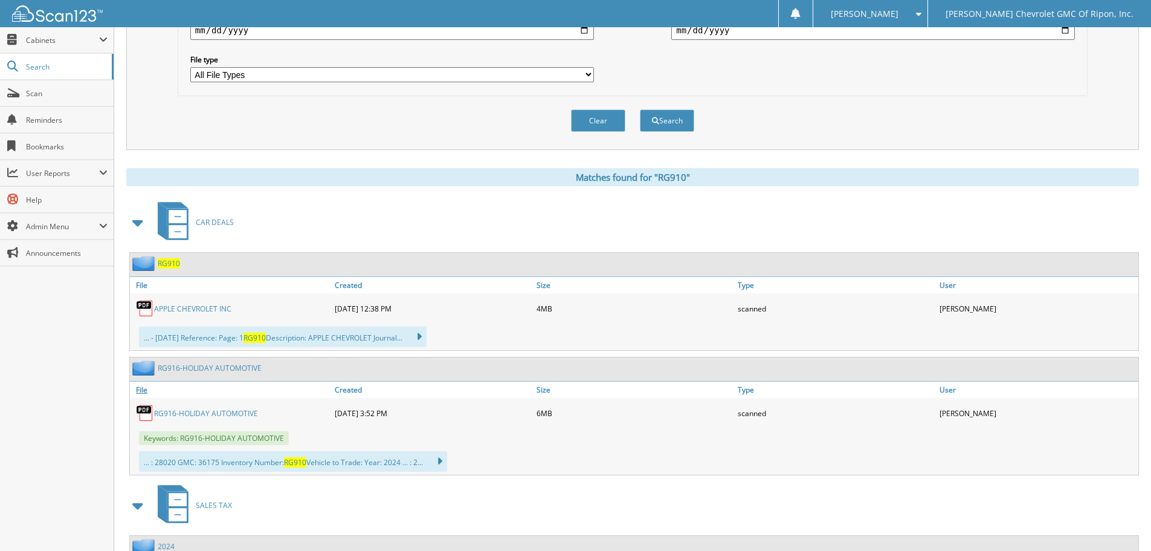
scroll to position [363, 0]
click at [182, 306] on link "APPLE CHEVROLET INC" at bounding box center [192, 308] width 77 height 10
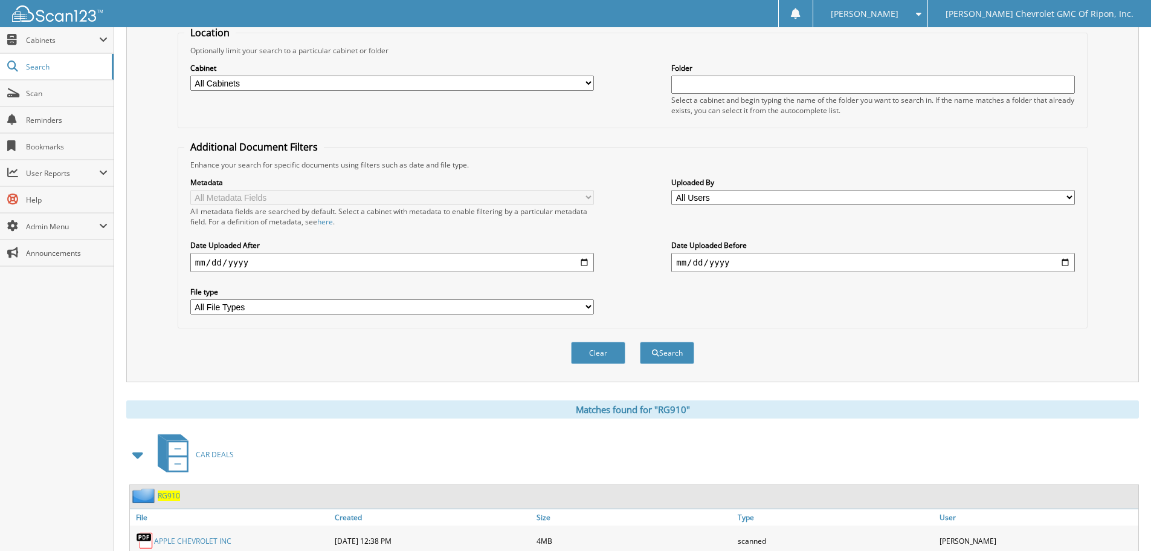
scroll to position [0, 0]
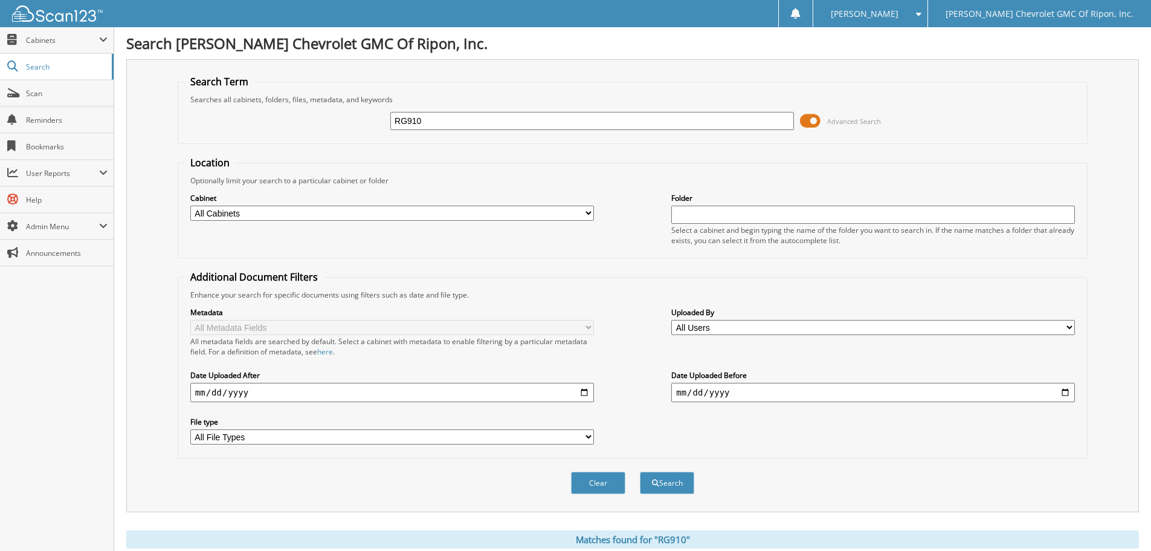
click at [423, 120] on input "RG910" at bounding box center [592, 121] width 404 height 18
type input "RG1016"
click at [683, 491] on button "Search" at bounding box center [667, 482] width 54 height 22
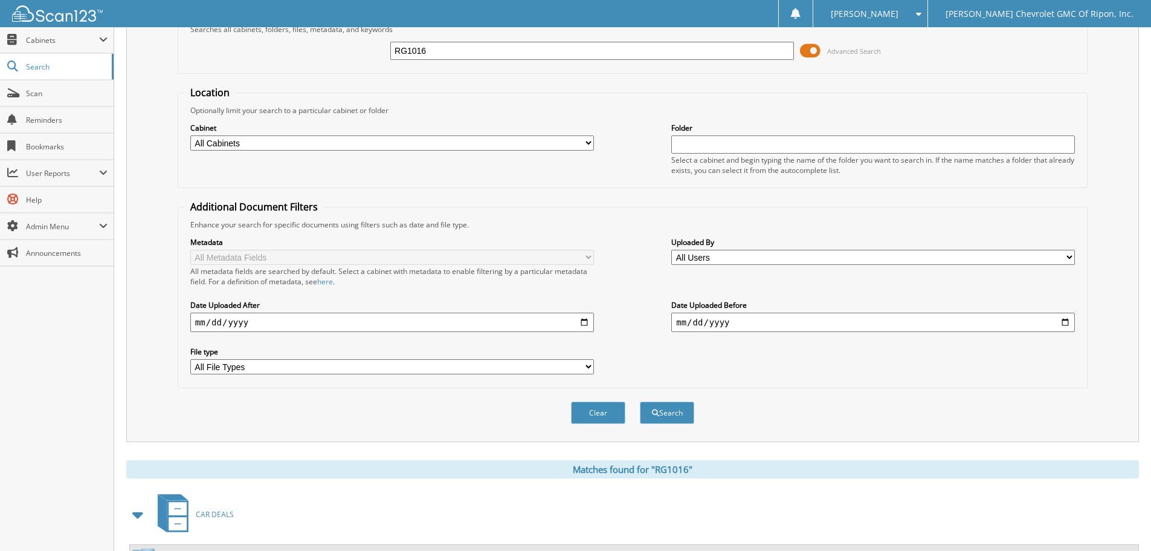
scroll to position [302, 0]
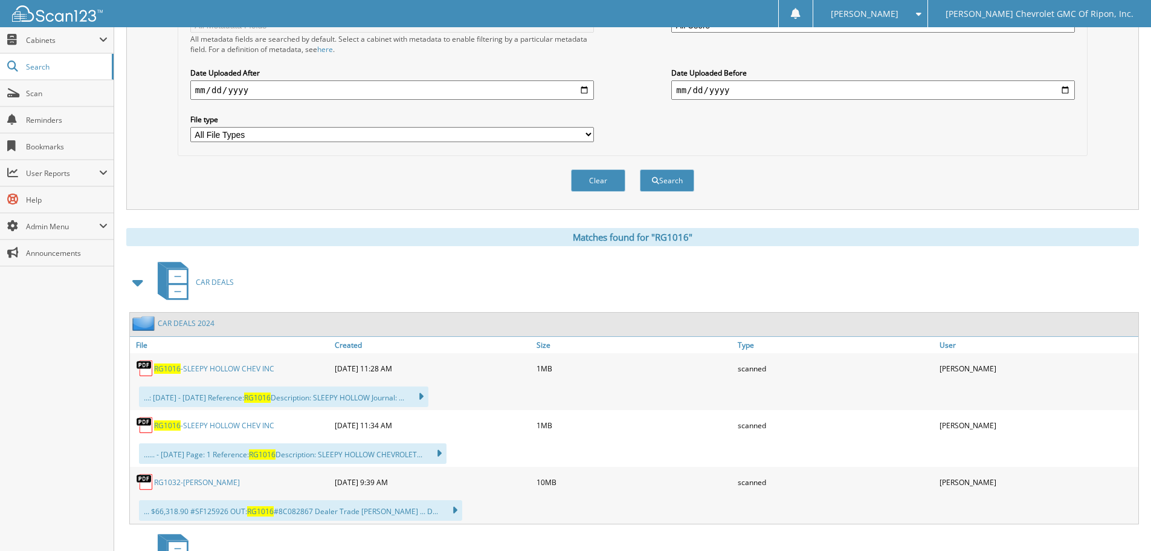
click at [218, 363] on link "RG1016 -SLEEPY HOLLOW CHEV INC" at bounding box center [214, 368] width 120 height 10
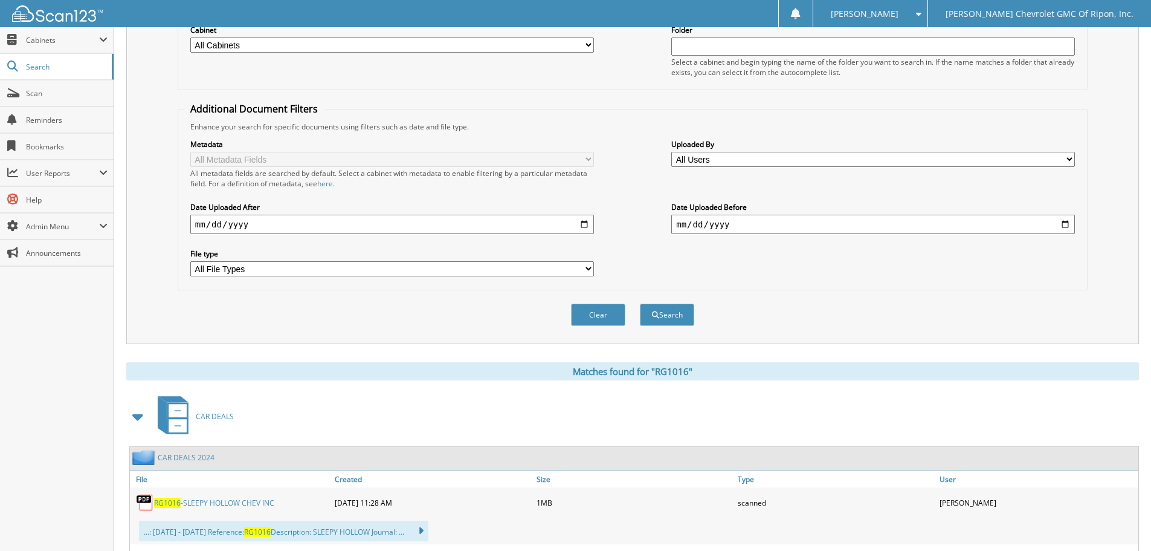
scroll to position [0, 0]
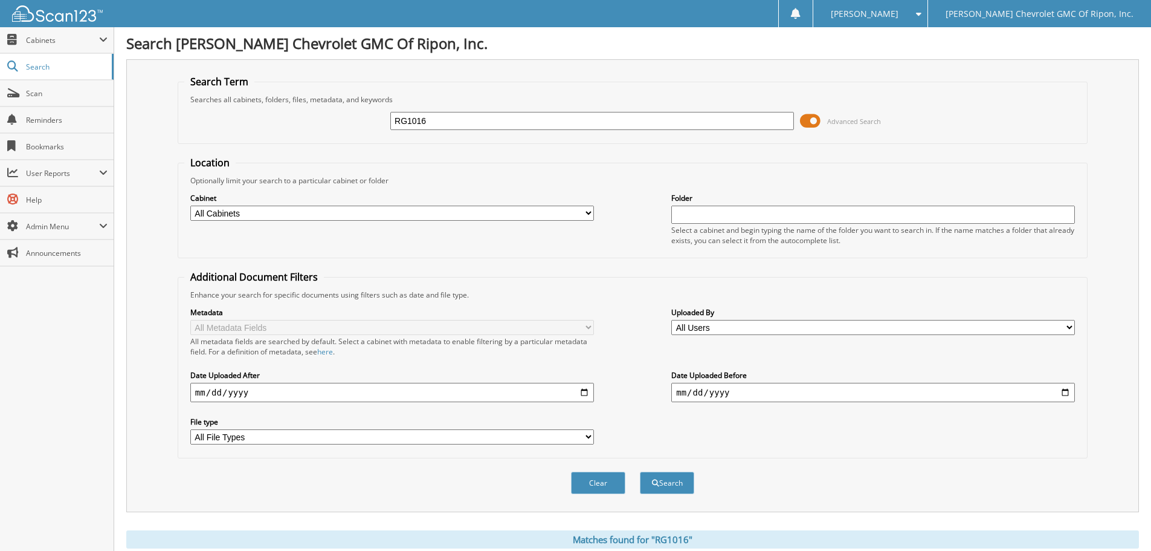
click at [444, 117] on input "RG1016" at bounding box center [592, 121] width 404 height 18
type input "RG1021"
click at [683, 479] on button "Search" at bounding box center [667, 482] width 54 height 22
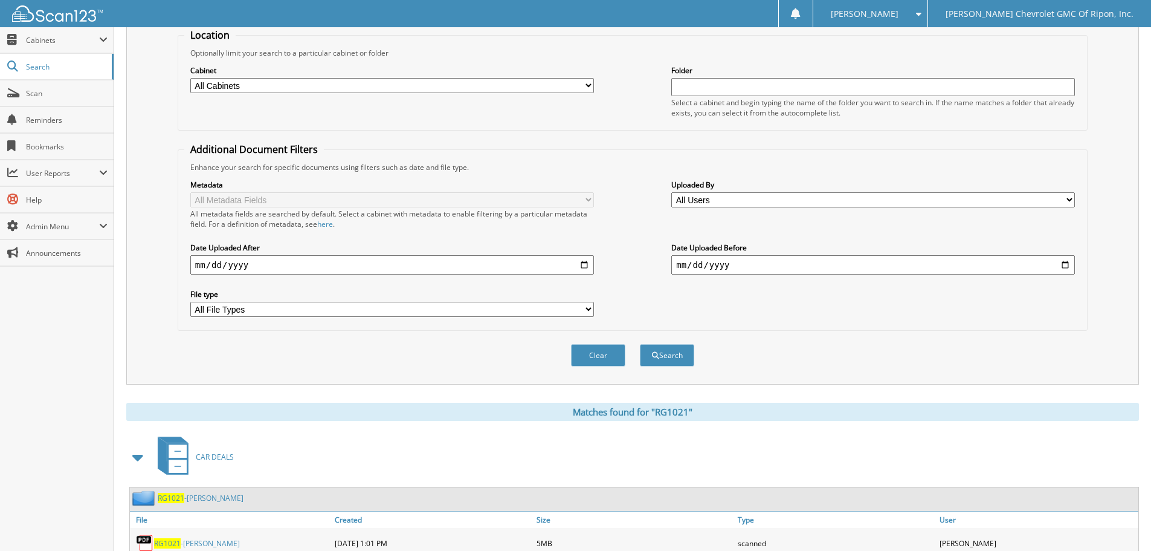
scroll to position [363, 0]
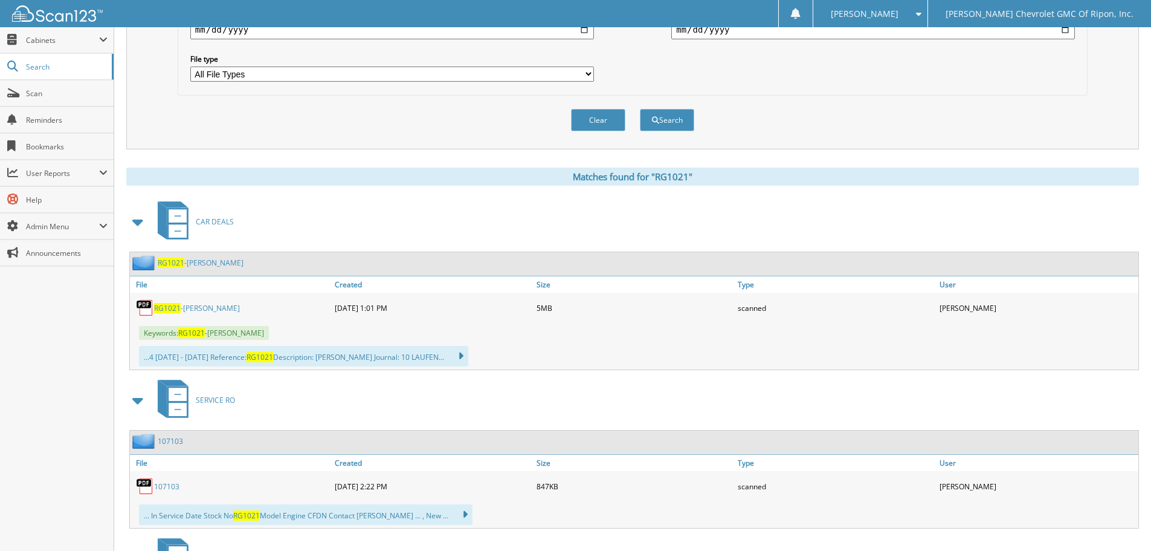
click at [198, 312] on link "RG1021 -LAUFENBERG,OWEN" at bounding box center [197, 308] width 86 height 10
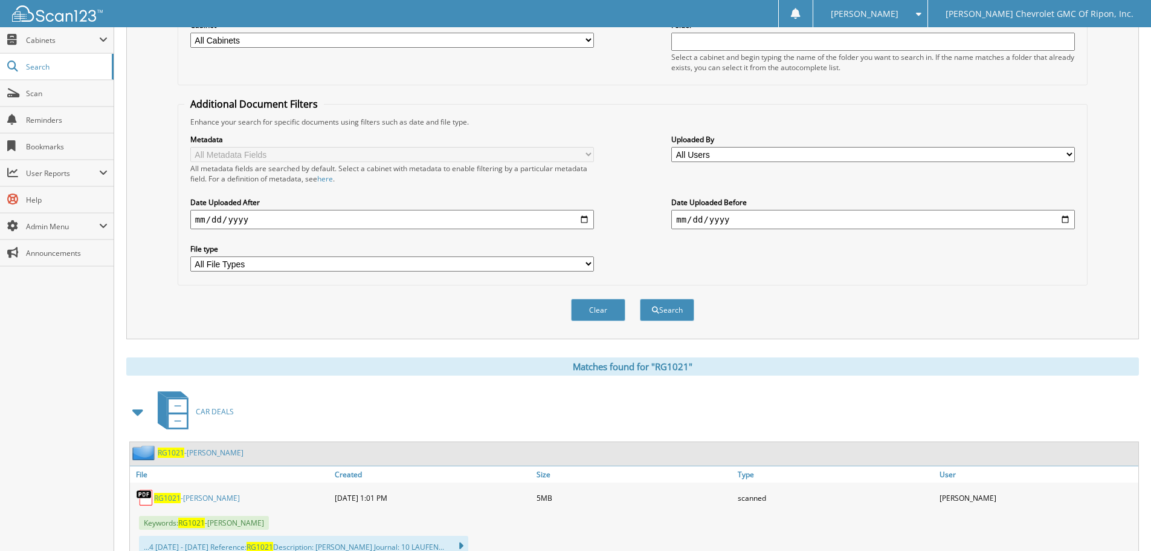
scroll to position [0, 0]
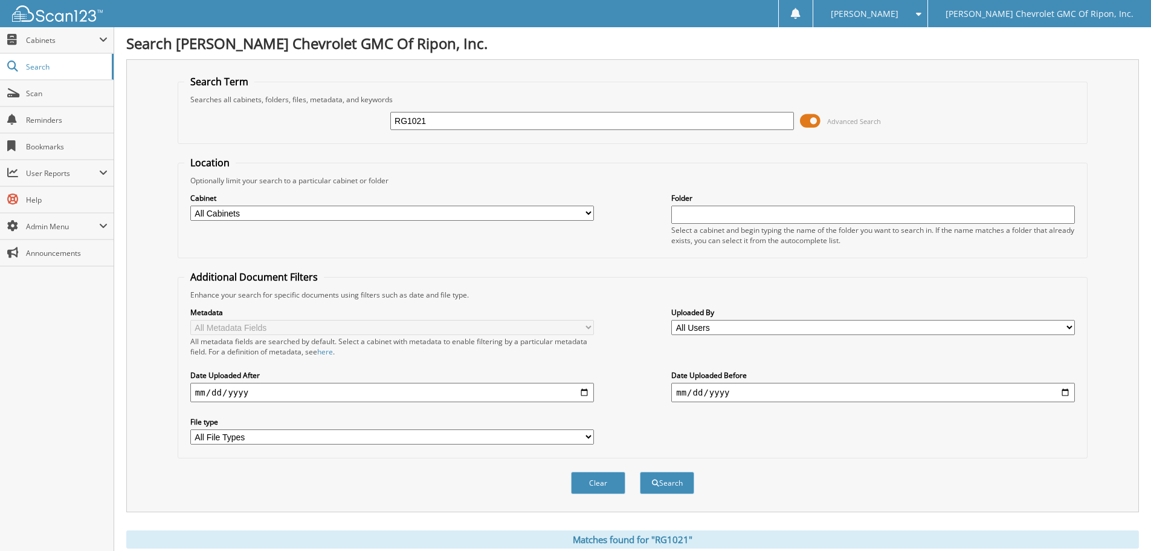
click at [430, 121] on input "RG1021" at bounding box center [592, 121] width 404 height 18
type input "RG1022"
click at [668, 487] on button "Search" at bounding box center [667, 482] width 54 height 22
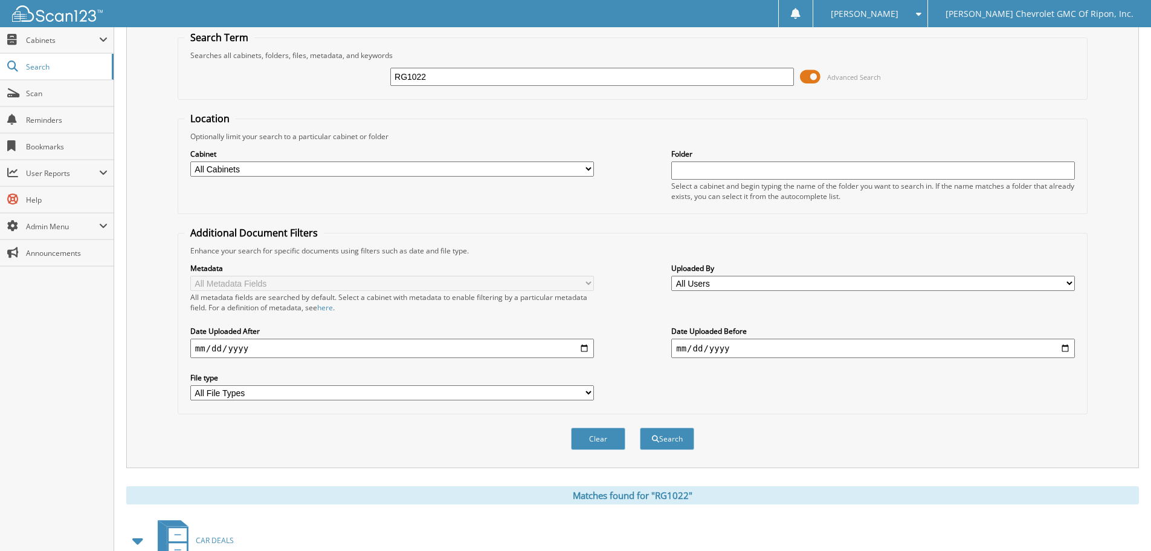
scroll to position [302, 0]
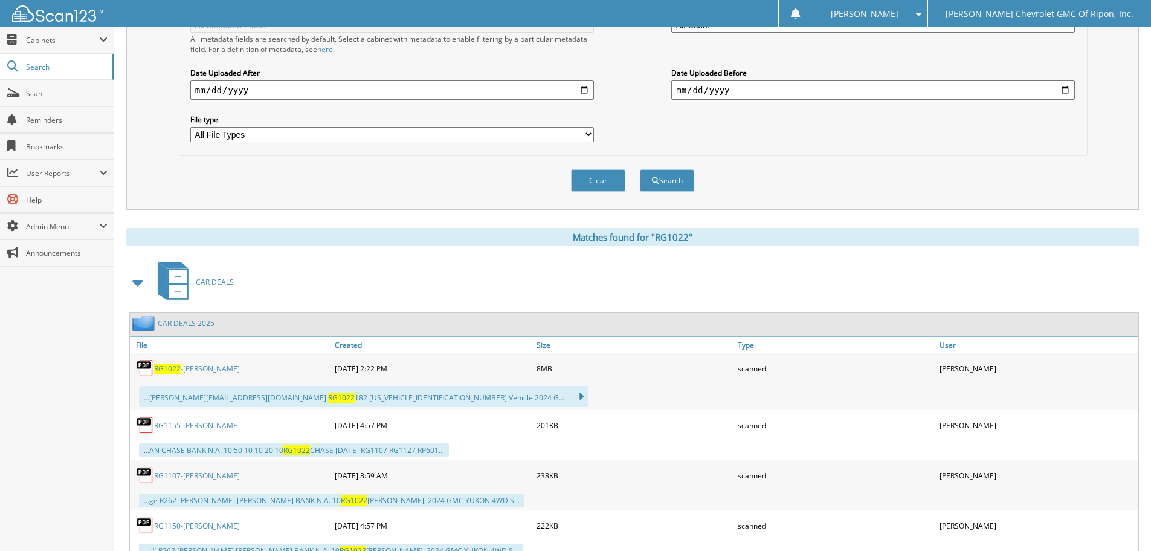
click at [189, 367] on link "RG1022 -[PERSON_NAME]" at bounding box center [197, 368] width 86 height 10
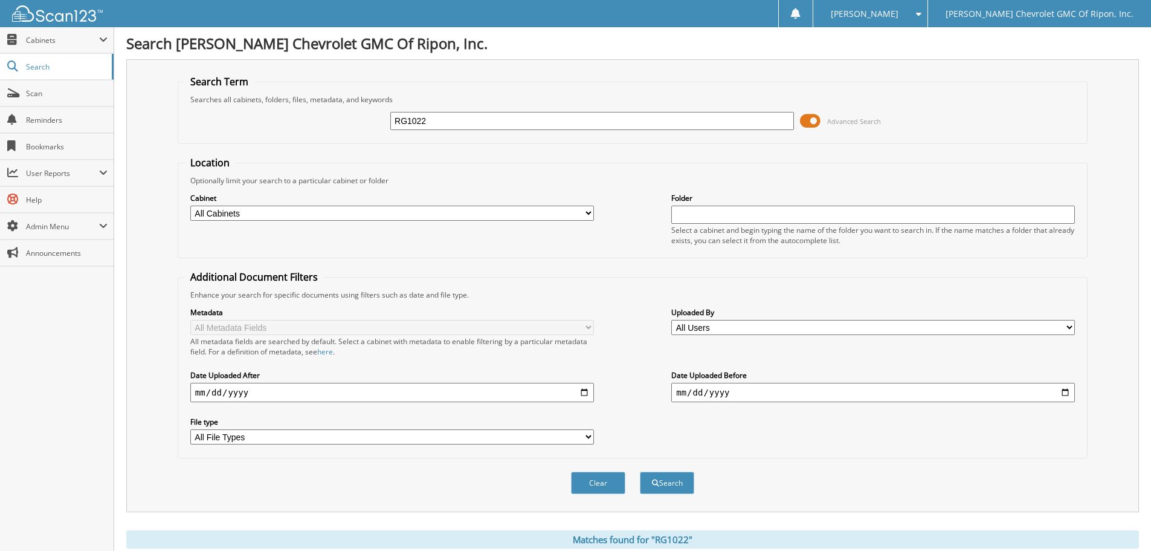
click at [462, 122] on input "RG1022" at bounding box center [592, 121] width 404 height 18
type input "RG1130"
click at [676, 483] on button "Search" at bounding box center [667, 482] width 54 height 22
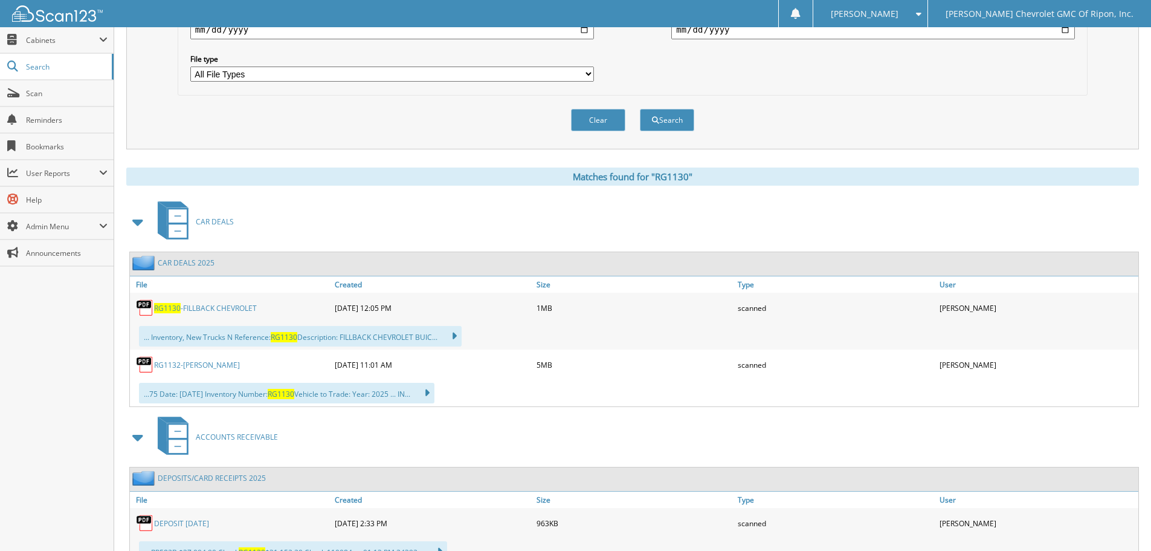
click at [214, 308] on link "RG1130 -FILLBACK CHEVROLET" at bounding box center [205, 308] width 103 height 10
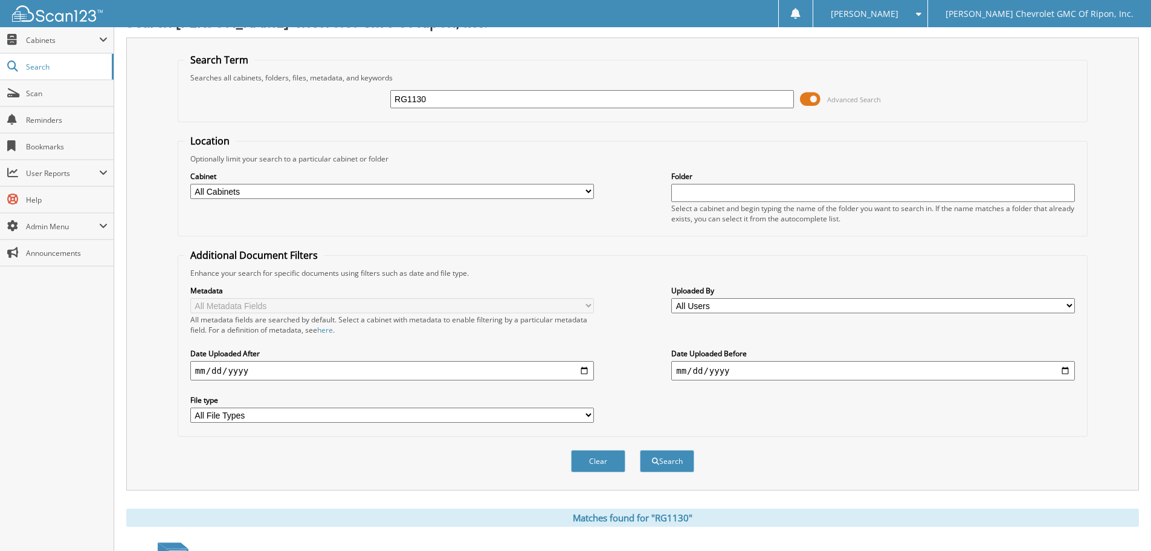
scroll to position [0, 0]
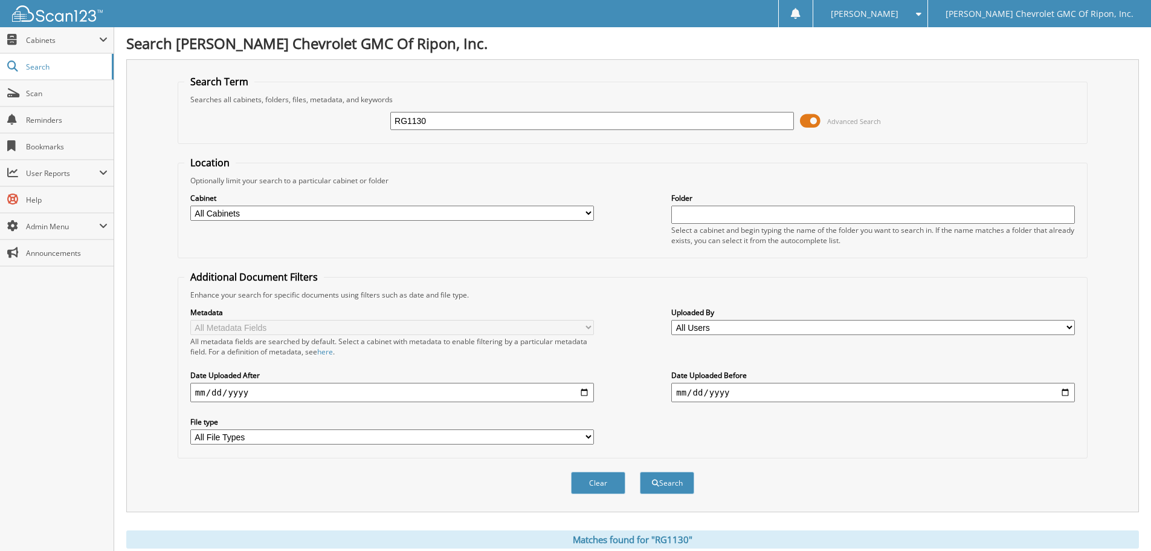
drag, startPoint x: 467, startPoint y: 121, endPoint x: 465, endPoint y: 109, distance: 12.1
click at [465, 117] on input "RG1130" at bounding box center [592, 121] width 404 height 18
type input "RG1144"
click at [664, 488] on button "Search" at bounding box center [667, 482] width 54 height 22
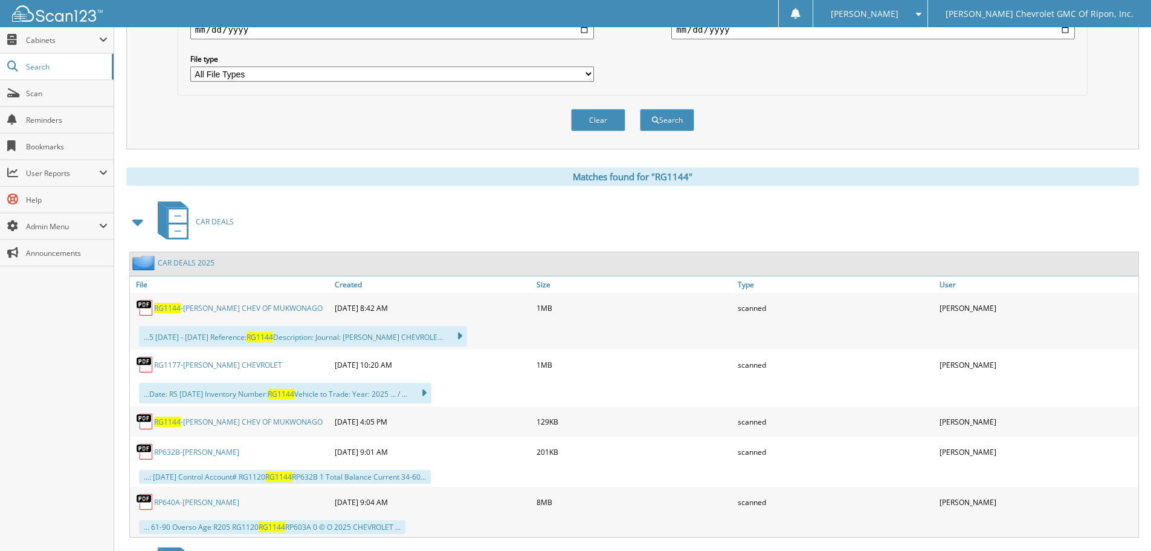
click at [209, 309] on link "RG1144 -[PERSON_NAME] CHEV OF MUKWONAGO" at bounding box center [238, 308] width 169 height 10
